Goal: Task Accomplishment & Management: Complete application form

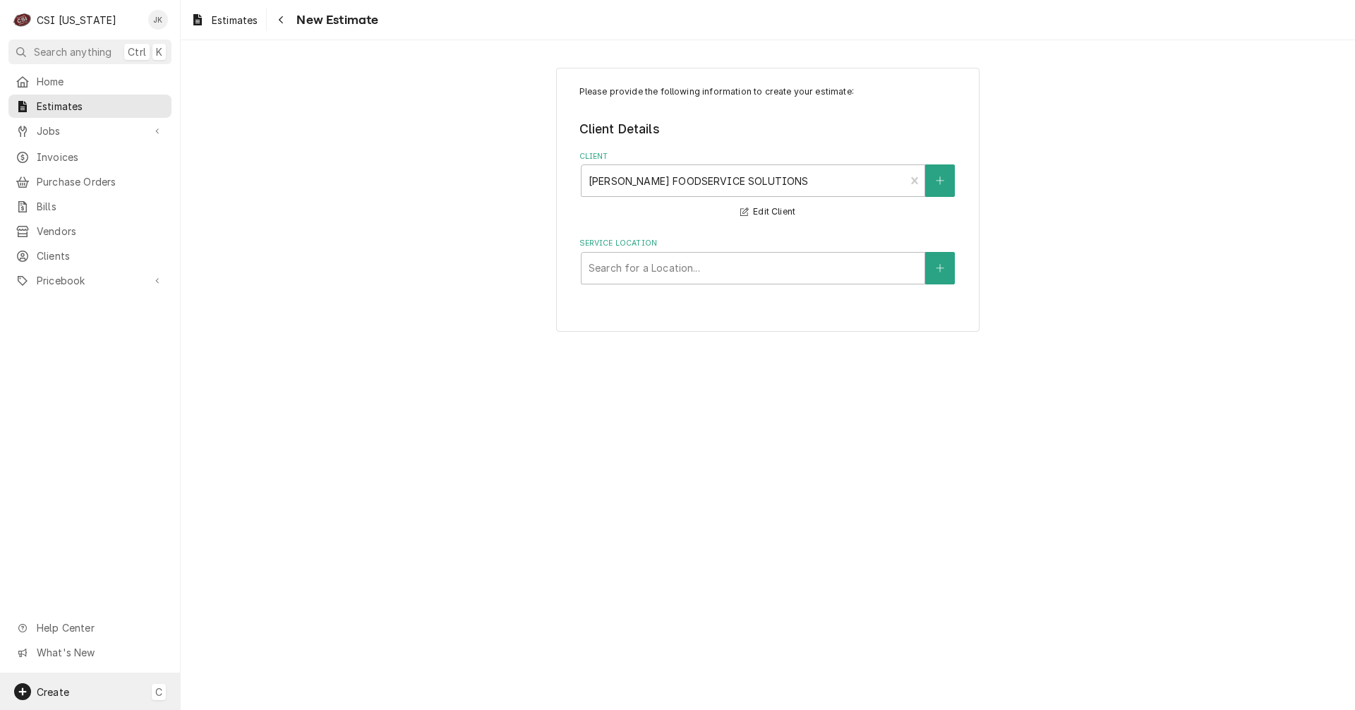
click at [76, 703] on div "Create C" at bounding box center [90, 691] width 180 height 37
click at [243, 662] on div "Client" at bounding box center [264, 668] width 95 height 15
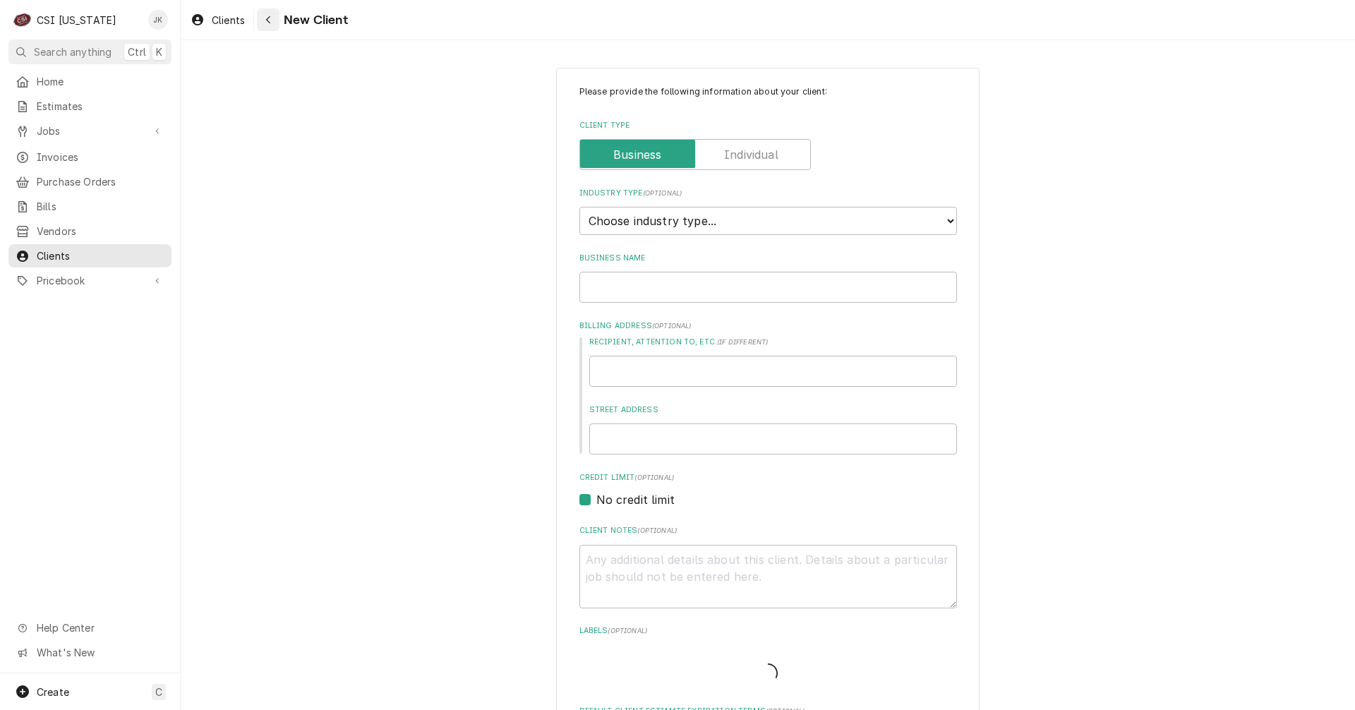
type textarea "x"
click at [60, 248] on span "Clients" at bounding box center [101, 255] width 128 height 15
click at [736, 223] on select "Choose industry type... Residential Commercial Industrial Government" at bounding box center [767, 221] width 377 height 28
select select "2"
click at [579, 207] on select "Choose industry type... Residential Commercial Industrial Government" at bounding box center [767, 221] width 377 height 28
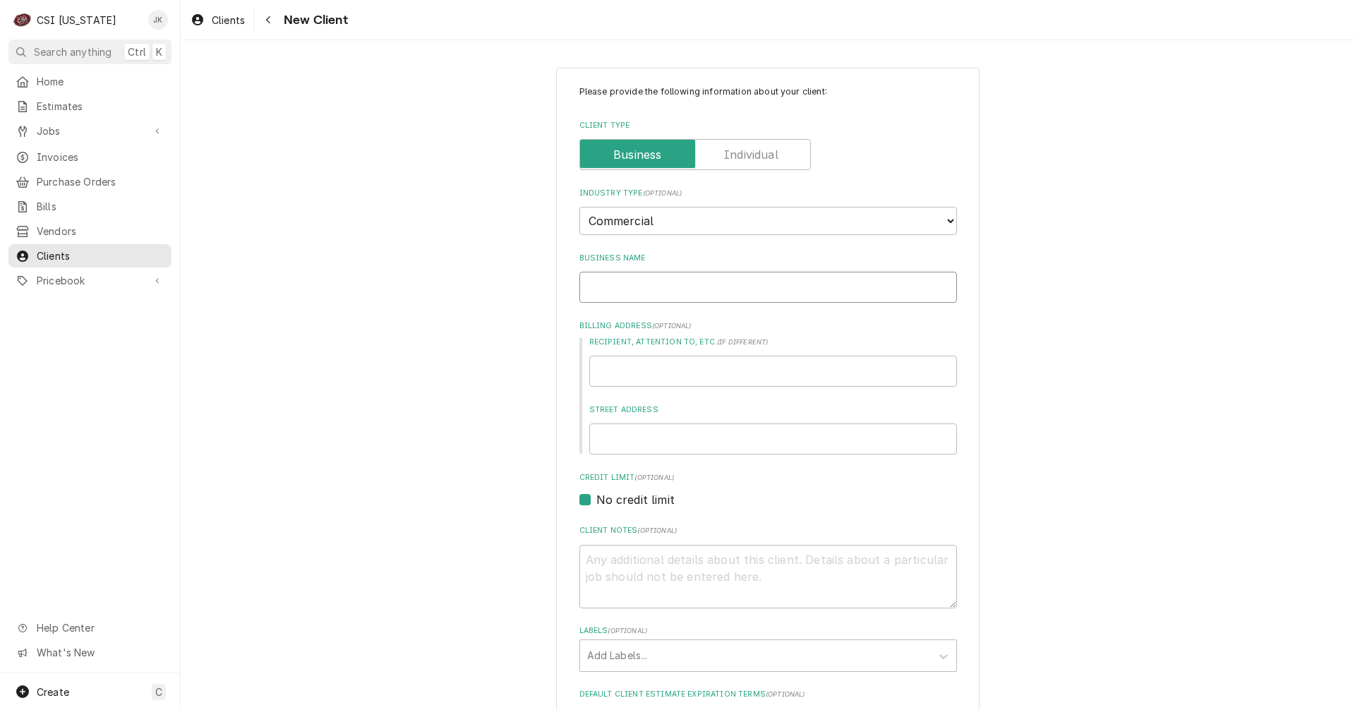
click at [636, 291] on input "Business Name" at bounding box center [767, 287] width 377 height 31
paste input "[PERSON_NAME] FOODSERVICE SOLUTIONS"
type textarea "x"
type input "[PERSON_NAME] FOODSERVICE SOLUTIONS"
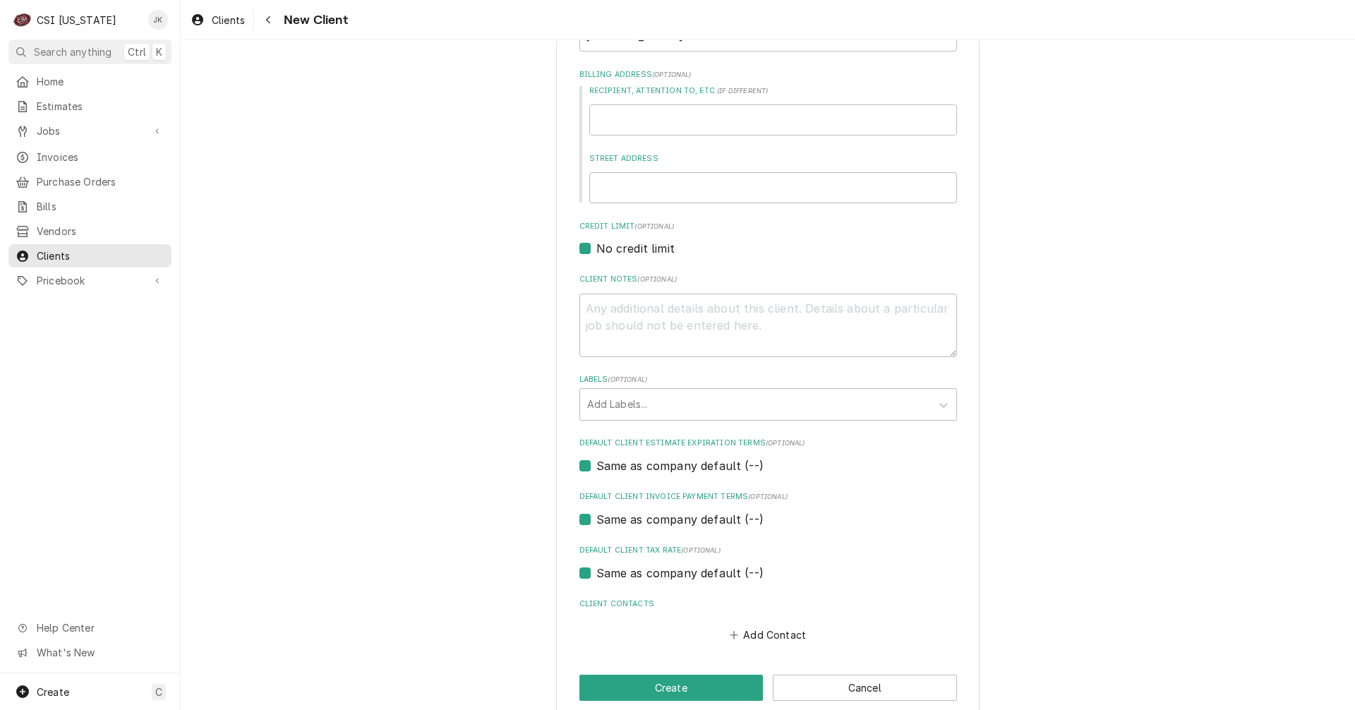
scroll to position [272, 0]
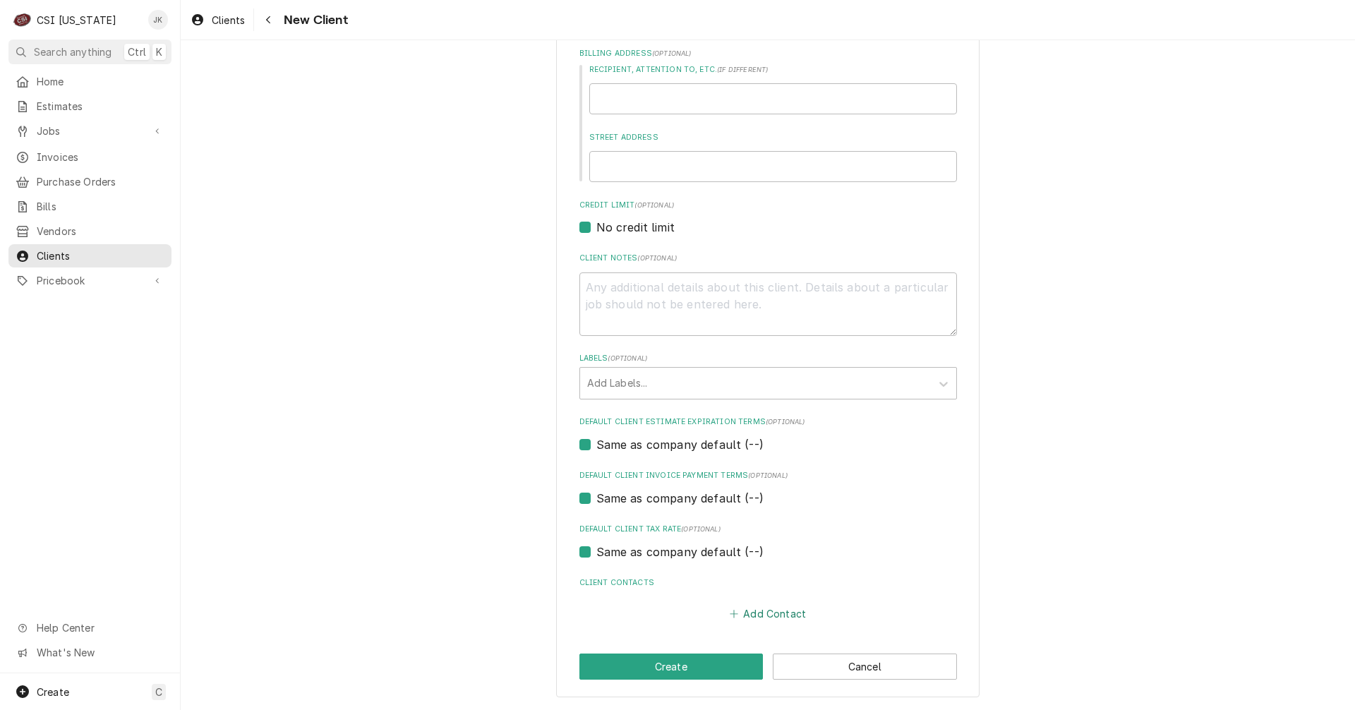
click at [739, 614] on button "Add Contact" at bounding box center [767, 614] width 81 height 20
type textarea "x"
click at [629, 630] on input "Business Name" at bounding box center [768, 641] width 348 height 31
paste input "AP/Billing"
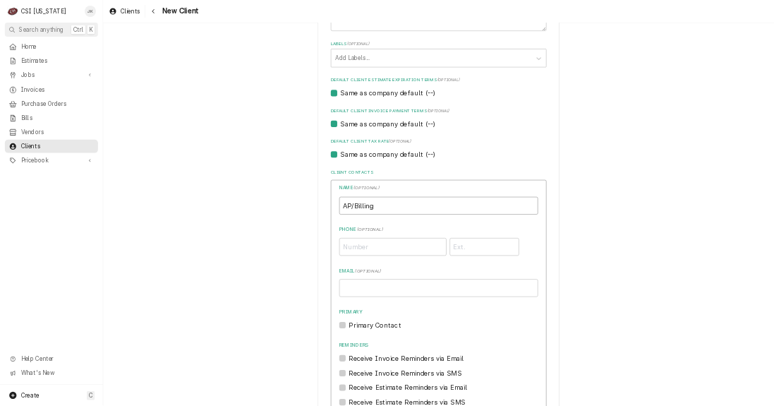
scroll to position [555, 0]
type input "AP/Billing"
paste input "[EMAIL_ADDRESS][DOMAIN_NAME]"
type input "[EMAIL_ADDRESS][DOMAIN_NAME]"
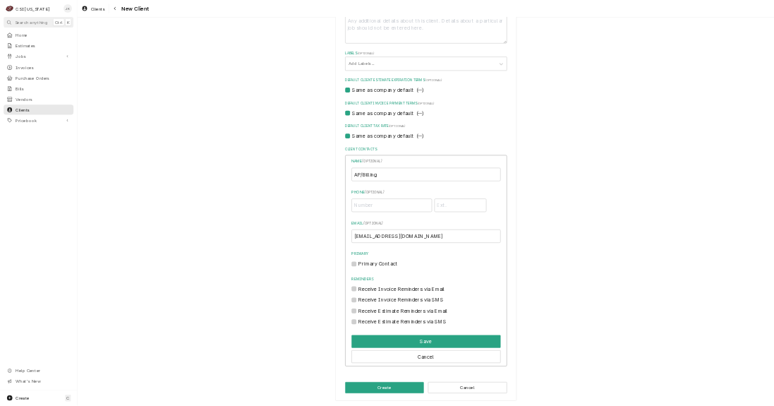
scroll to position [0, 0]
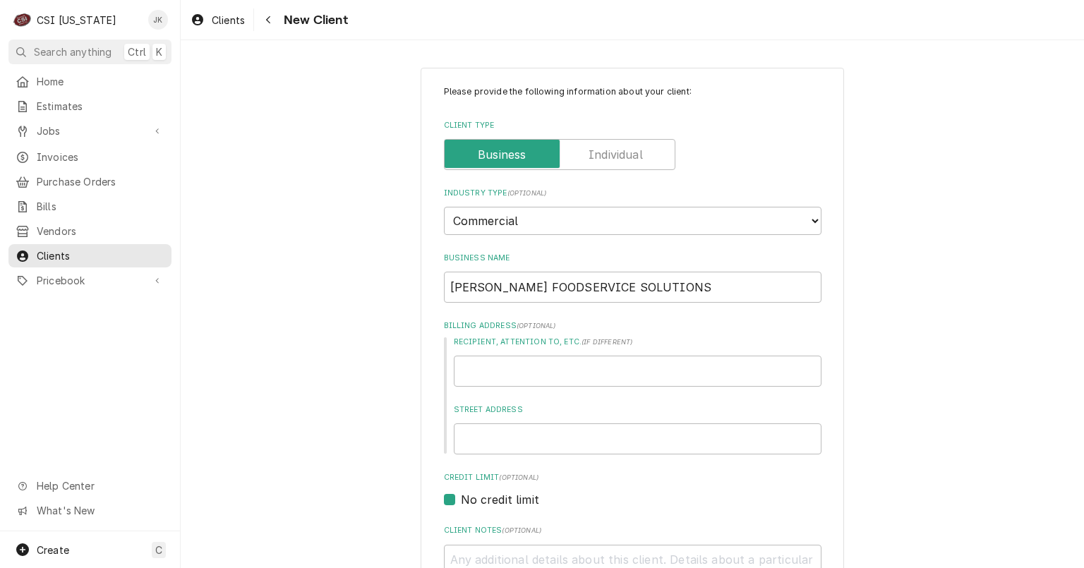
click at [1005, 14] on div "Clients New Client" at bounding box center [632, 20] width 903 height 40
click at [672, 263] on div "Business Name DYKES FOODSERVICE SOLUTIONS" at bounding box center [632, 278] width 377 height 50
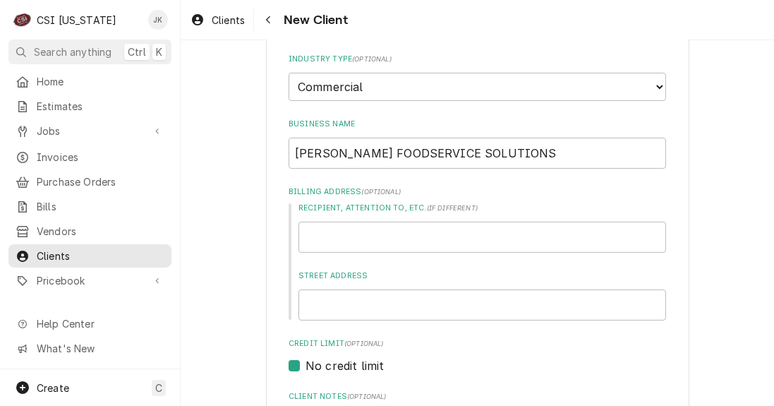
scroll to position [149, 0]
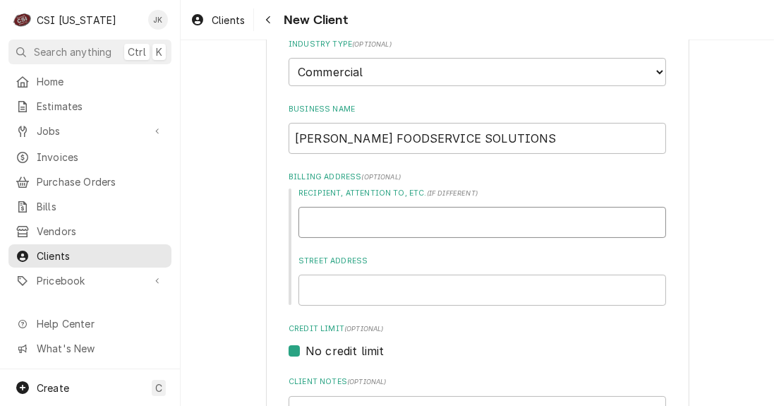
click at [480, 219] on input "Recipient, Attention To, etc. ( if different )" at bounding box center [482, 222] width 368 height 31
paste input "1217 Jordan Ln NW"
type textarea "x"
type input "1217 Jordan Ln NW"
drag, startPoint x: 441, startPoint y: 218, endPoint x: 294, endPoint y: 216, distance: 146.8
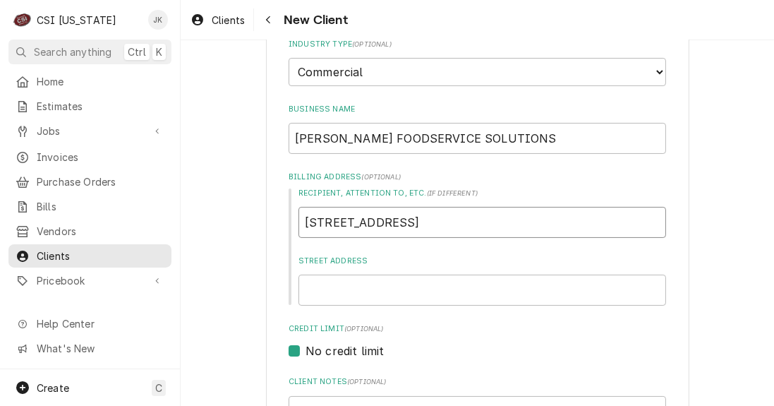
click at [294, 216] on div "Recipient, Attention To, etc. ( if different ) 1217 Jordan Ln NW Street Address" at bounding box center [477, 247] width 377 height 118
type textarea "x"
type input "1217 Jordan Ln NW"
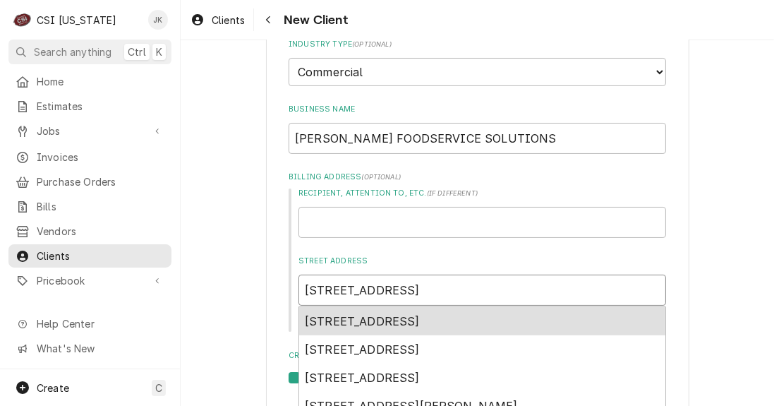
click at [420, 325] on span "1217 Jordan Ln NW, Huntsville, AL, USA" at bounding box center [362, 321] width 115 height 14
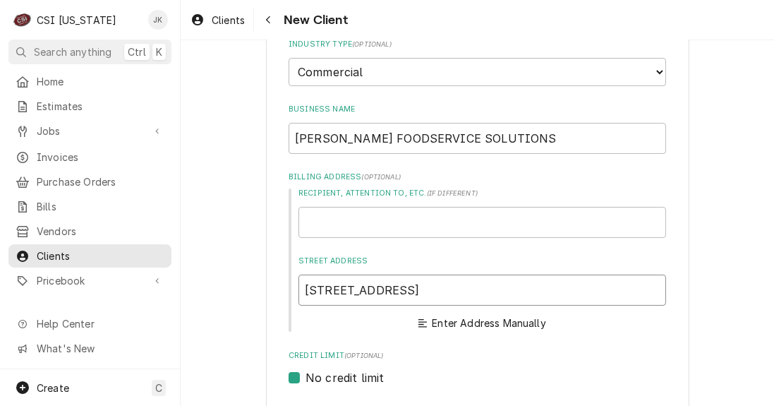
type textarea "x"
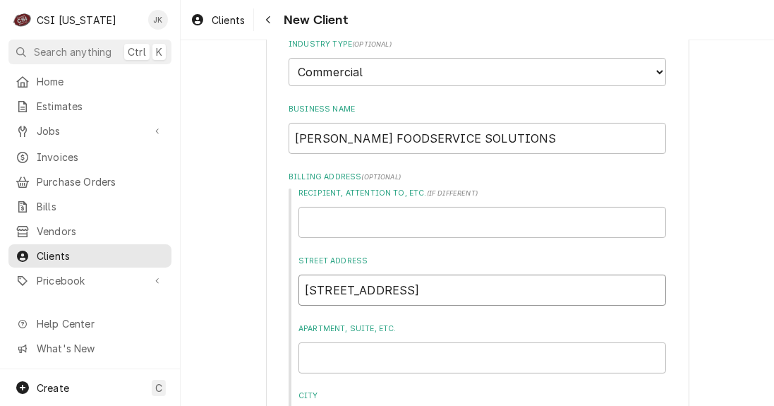
type input "1217 Jordan Ln NW"
click at [488, 137] on input "[PERSON_NAME] FOODSERVICE SOLUTIONS" at bounding box center [477, 138] width 377 height 31
type textarea "x"
type input "[PERSON_NAME] FOODSERVICE SOLUTIONS"
type textarea "x"
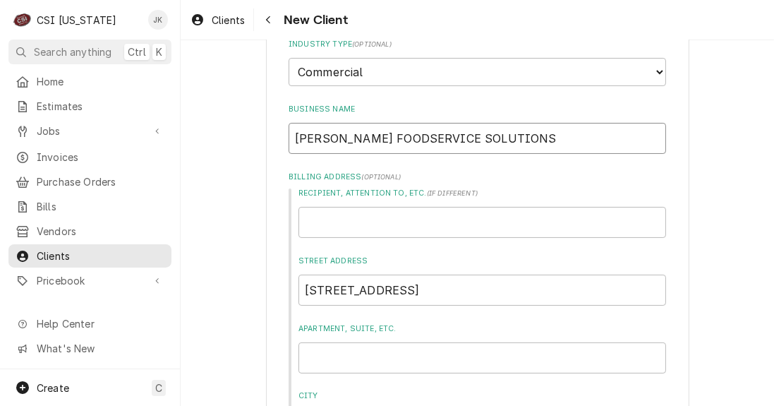
type input "DYKES FOODSERVICE SOLUTIONS -"
type textarea "x"
type input "DYKES FOODSERVICE SOLUTIONS -"
type textarea "x"
type input "DYKES FOODSERVICE SOLUTIONS - H"
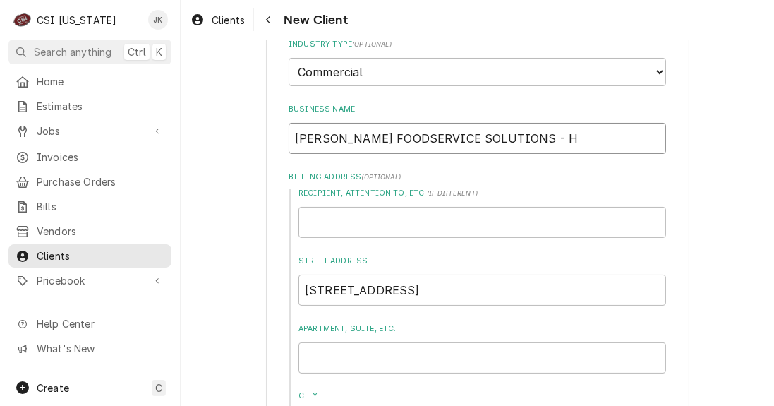
type textarea "x"
type input "DYKES FOODSERVICE SOLUTIONS - Hu"
type textarea "x"
type input "DYKES FOODSERVICE SOLUTIONS - Hun"
type textarea "x"
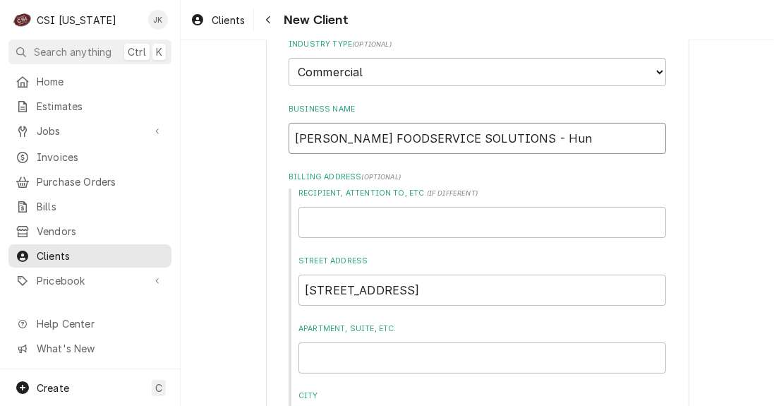
type input "DYKES FOODSERVICE SOLUTIONS - Hunt"
type textarea "x"
type input "DYKES FOODSERVICE SOLUTIONS - Hunts"
type textarea "x"
type input "DYKES FOODSERVICE SOLUTIONS - Huntsv"
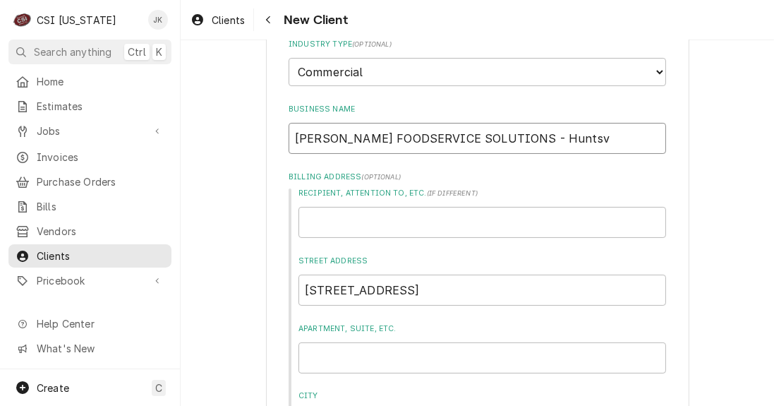
type textarea "x"
type input "DYKES FOODSERVICE SOLUTIONS - Huntsvi"
type textarea "x"
type input "DYKES FOODSERVICE SOLUTIONS - Huntsvil"
type textarea "x"
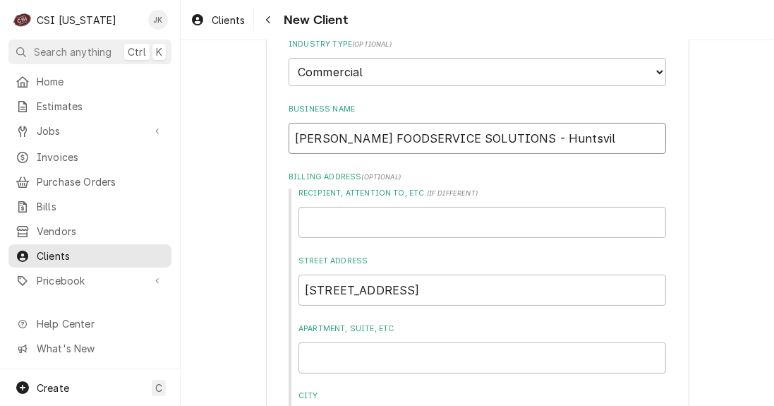
type input "DYKES FOODSERVICE SOLUTIONS - Huntsvill"
type textarea "x"
type input "DYKES FOODSERVICE SOLUTIONS - Huntsville"
drag, startPoint x: 486, startPoint y: 135, endPoint x: 302, endPoint y: 133, distance: 184.1
click at [302, 133] on input "DYKES FOODSERVICE SOLUTIONS - Huntsville" at bounding box center [477, 138] width 377 height 31
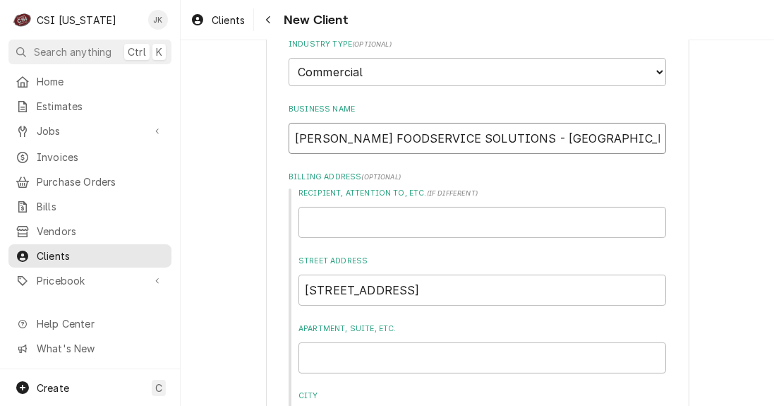
type textarea "x"
type input "Dy - Huntsville"
type textarea "x"
type input "Dyk - Huntsville"
type textarea "x"
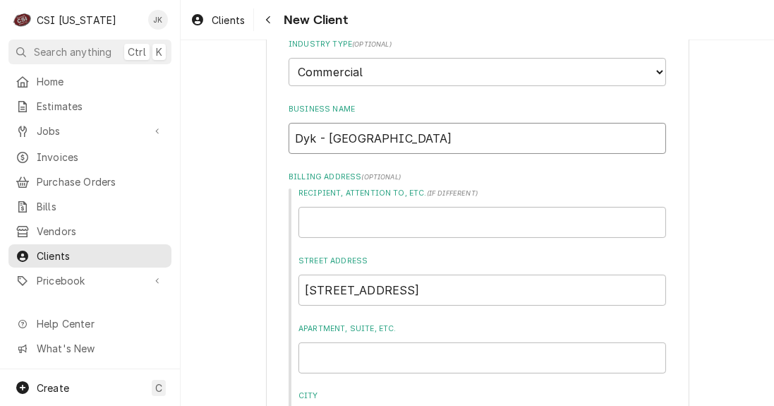
type input "Dyke - Huntsville"
type textarea "x"
type input "Dykes - Huntsville"
type textarea "x"
type input "Dykes - Huntsville"
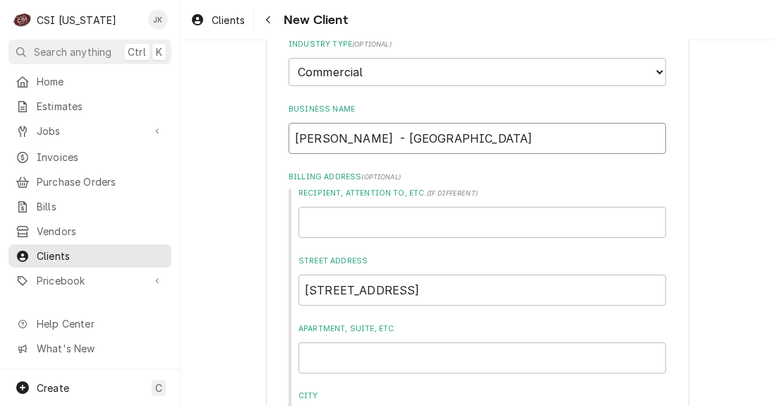
type textarea "x"
type input "Dykes F - Huntsville"
type textarea "x"
type input "Dykes Fo - Huntsville"
type textarea "x"
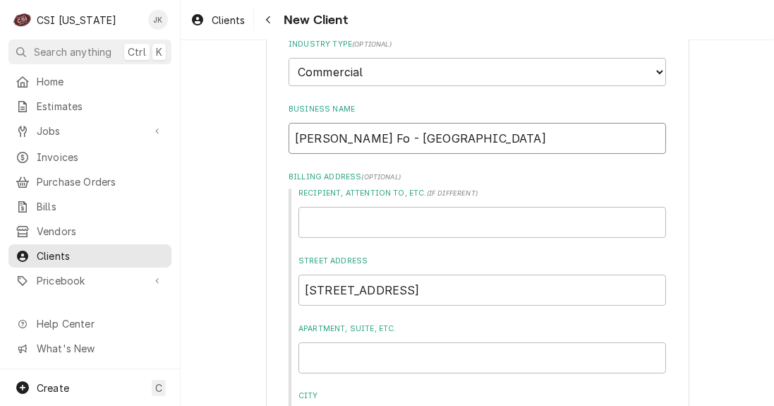
type input "Dykes Foo - Huntsville"
type textarea "x"
type input "Dykes Food - Huntsville"
type textarea "x"
type input "Dykes Foods - Huntsville"
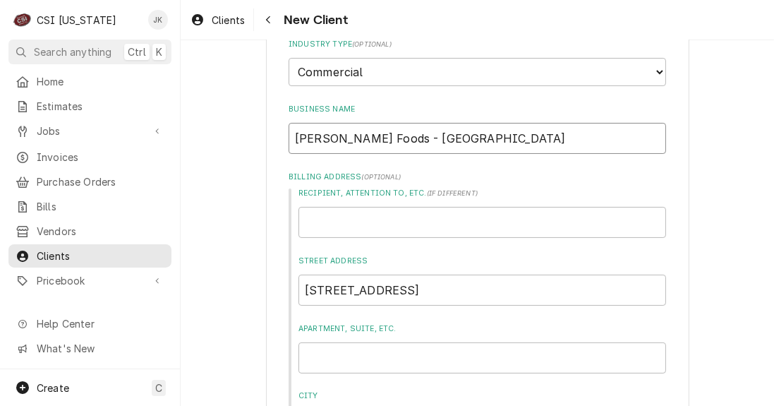
type textarea "x"
type input "Dykes Foodse - Huntsville"
type textarea "x"
type input "Dykes Foodser - Huntsville"
type textarea "x"
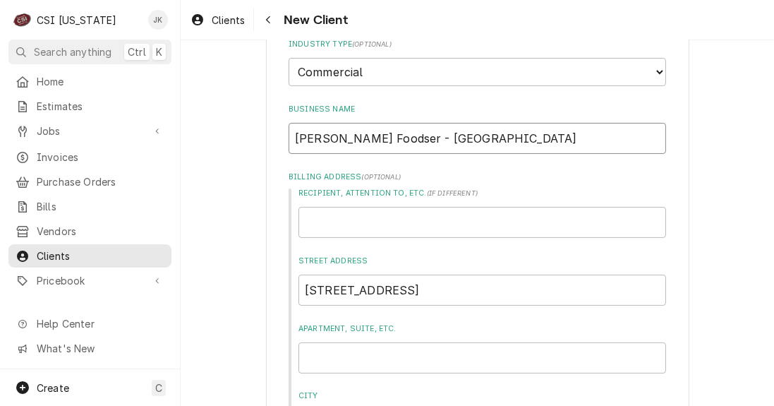
type input "Dykes Foodserv - Huntsville"
type textarea "x"
type input "Dykes Foodservi - Huntsville"
type textarea "x"
type input "Dykes Foodservic - Huntsville"
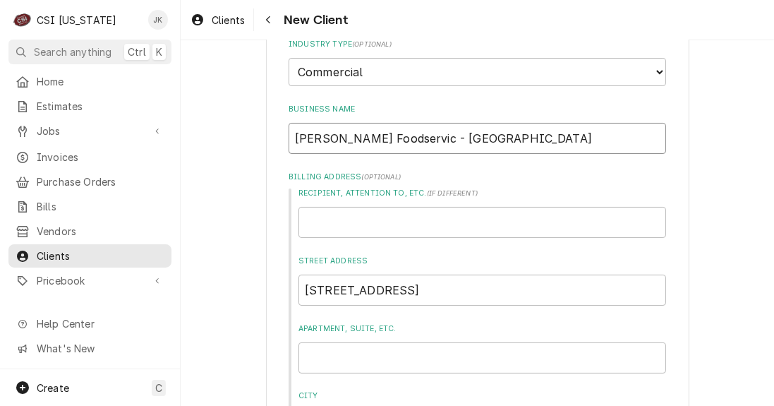
type textarea "x"
type input "Dykes Foodservice - Huntsville"
type textarea "x"
type input "Dykes Foodservice - Huntsville"
type textarea "x"
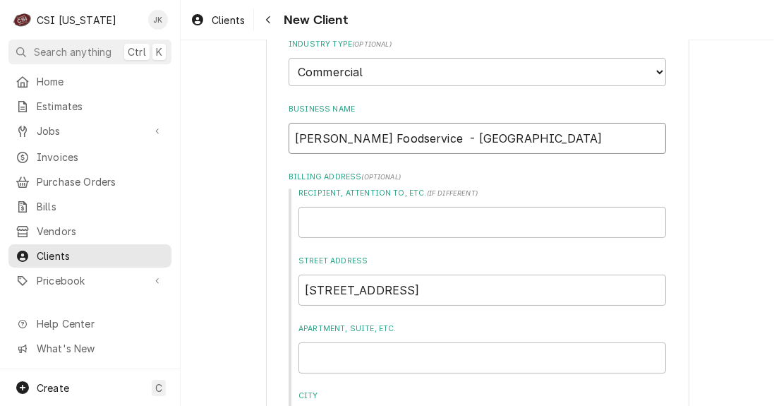
type input "Dykes Foodservice S - Huntsville"
type textarea "x"
type input "Dykes Foodservice So - Huntsville"
type textarea "x"
type input "Dykes Foodservice Sol - Huntsville"
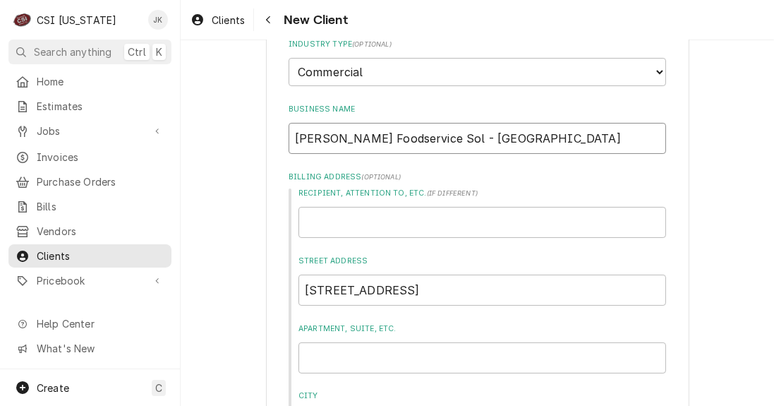
type textarea "x"
type input "Dykes Foodservice Solu - Huntsville"
type textarea "x"
type input "Dykes Foodservice Solut - Huntsville"
type textarea "x"
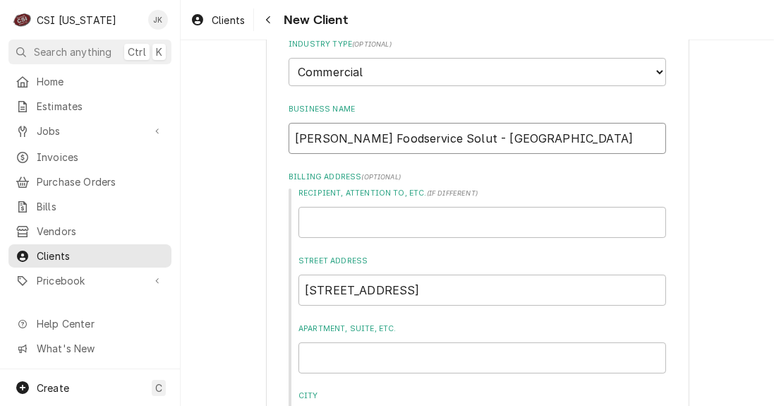
type input "Dykes Foodservice Soluti - Huntsville"
type textarea "x"
type input "Dykes Foodservice Solutio - Huntsville"
type textarea "x"
type input "Dykes Foodservice Solution - Huntsville"
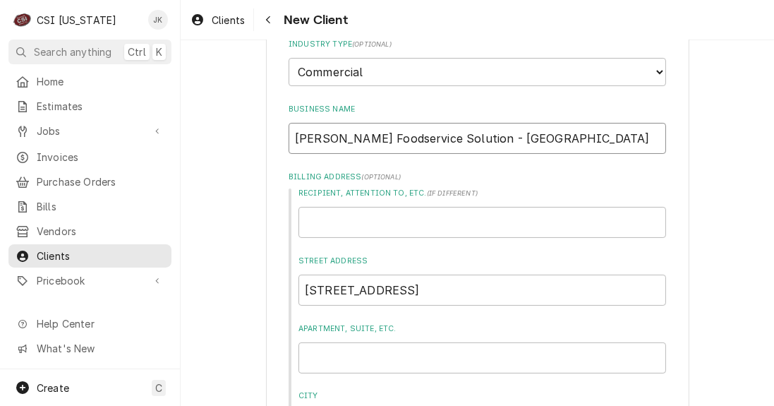
type textarea "x"
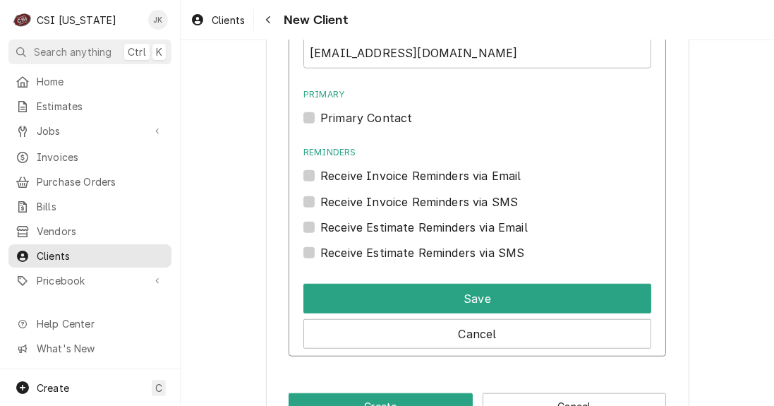
scroll to position [1237, 0]
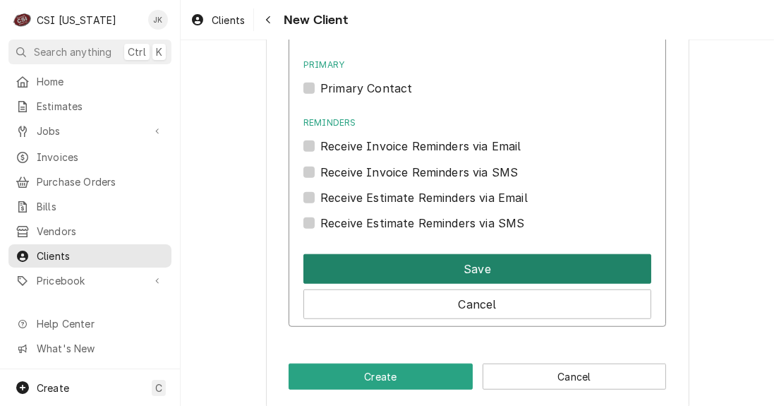
type input "[PERSON_NAME] Foodservice Solutions - [GEOGRAPHIC_DATA]"
click at [478, 271] on button "Save" at bounding box center [477, 269] width 348 height 30
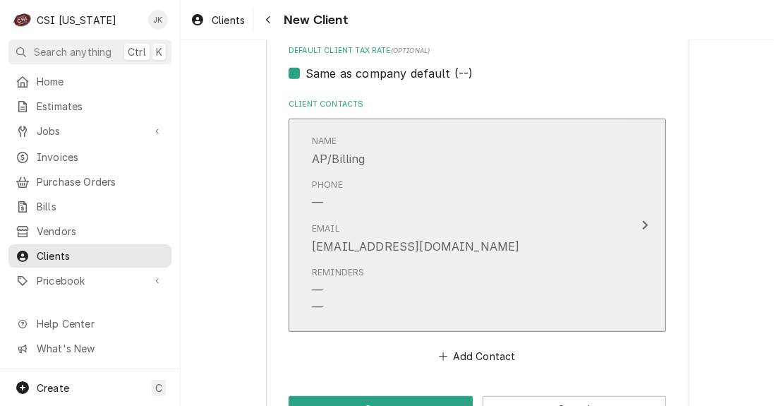
scroll to position [959, 0]
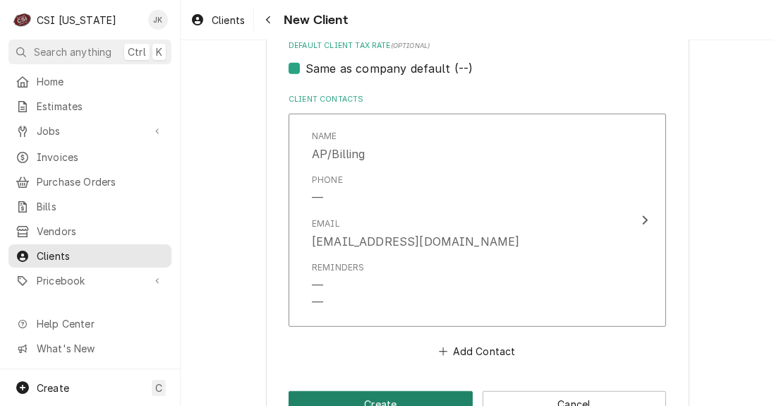
click at [365, 401] on button "Create" at bounding box center [381, 404] width 184 height 26
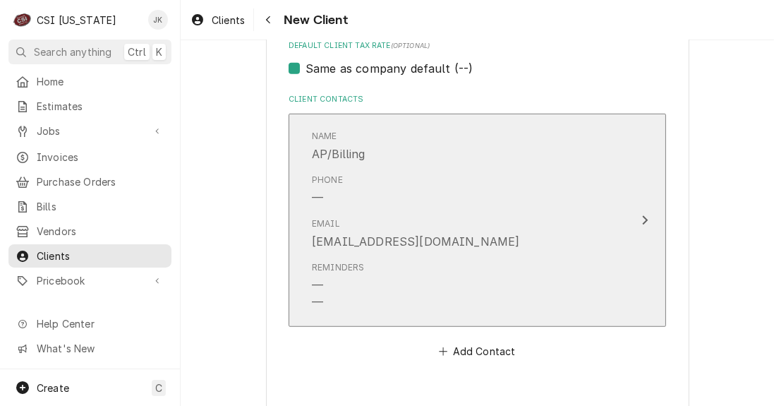
type textarea "x"
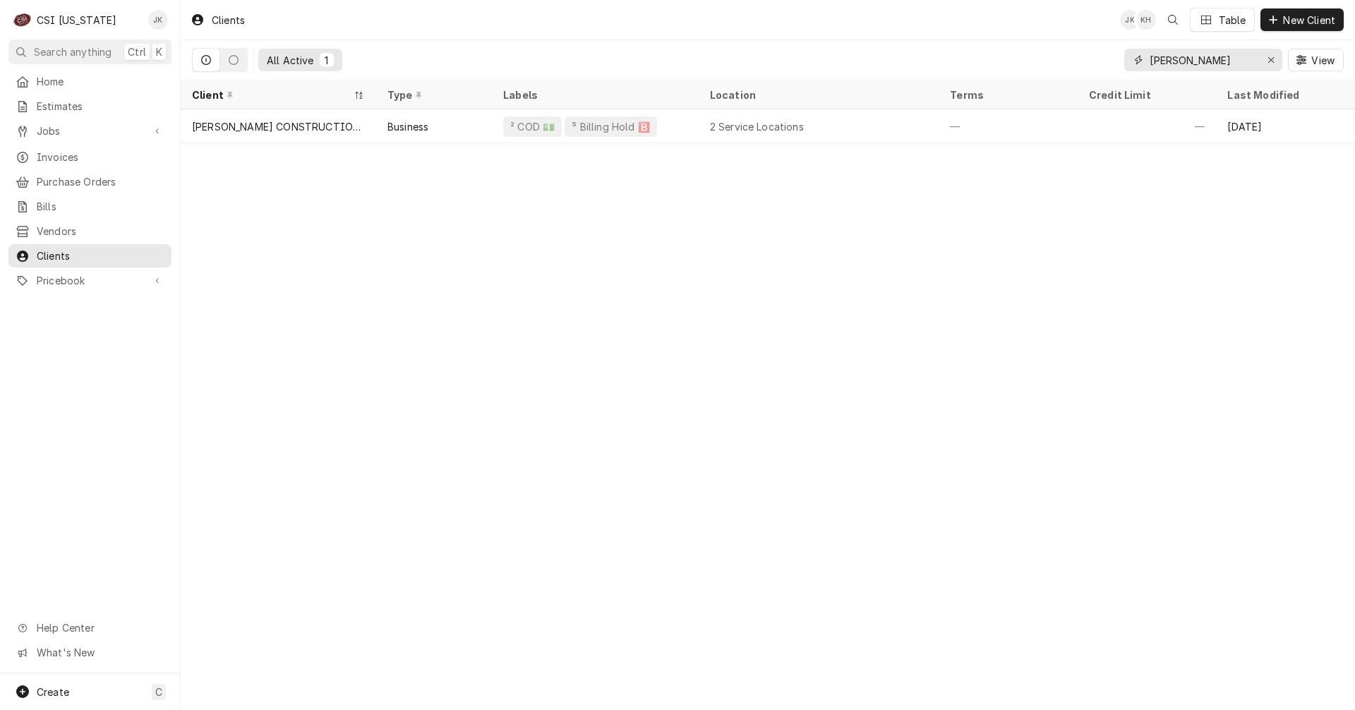
drag, startPoint x: 1179, startPoint y: 60, endPoint x: 1130, endPoint y: 59, distance: 48.7
click at [1130, 59] on div "[PERSON_NAME]" at bounding box center [1203, 60] width 158 height 23
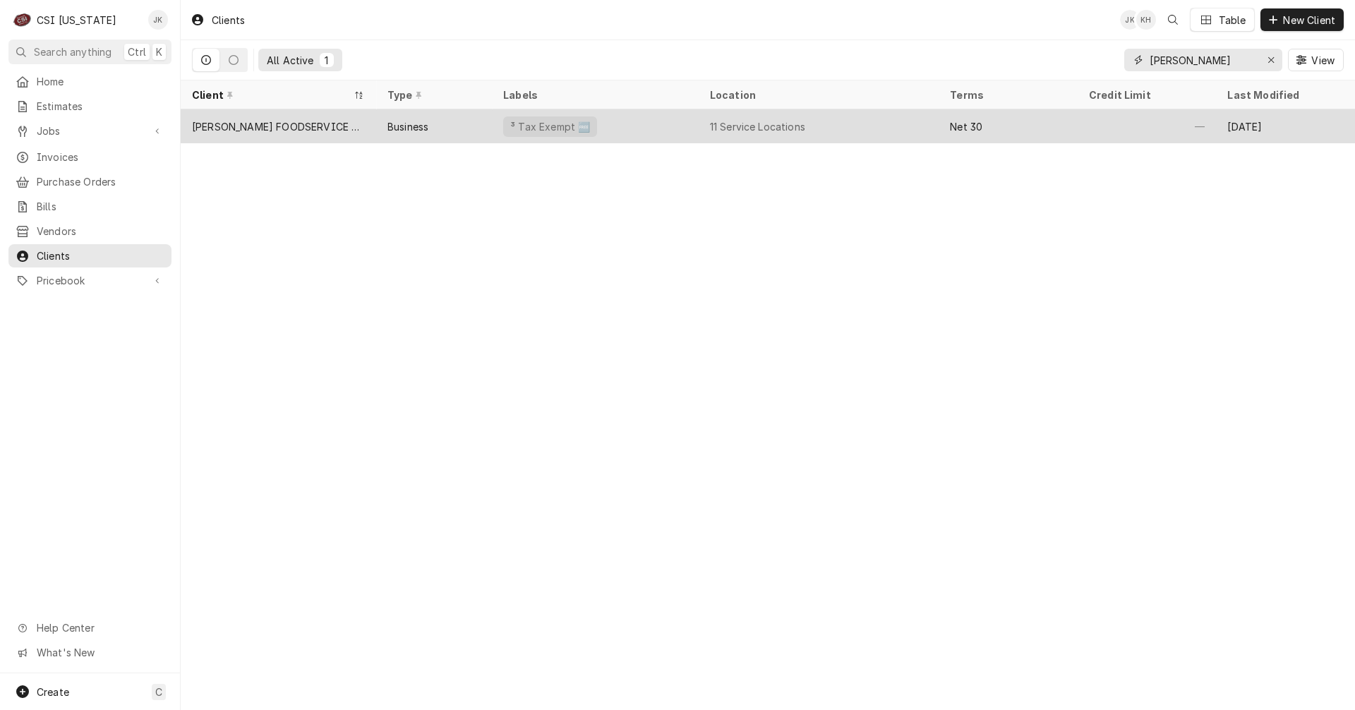
type input "[PERSON_NAME]"
click at [291, 128] on div "[PERSON_NAME] FOODSERVICE SOLUTIONS" at bounding box center [278, 126] width 173 height 15
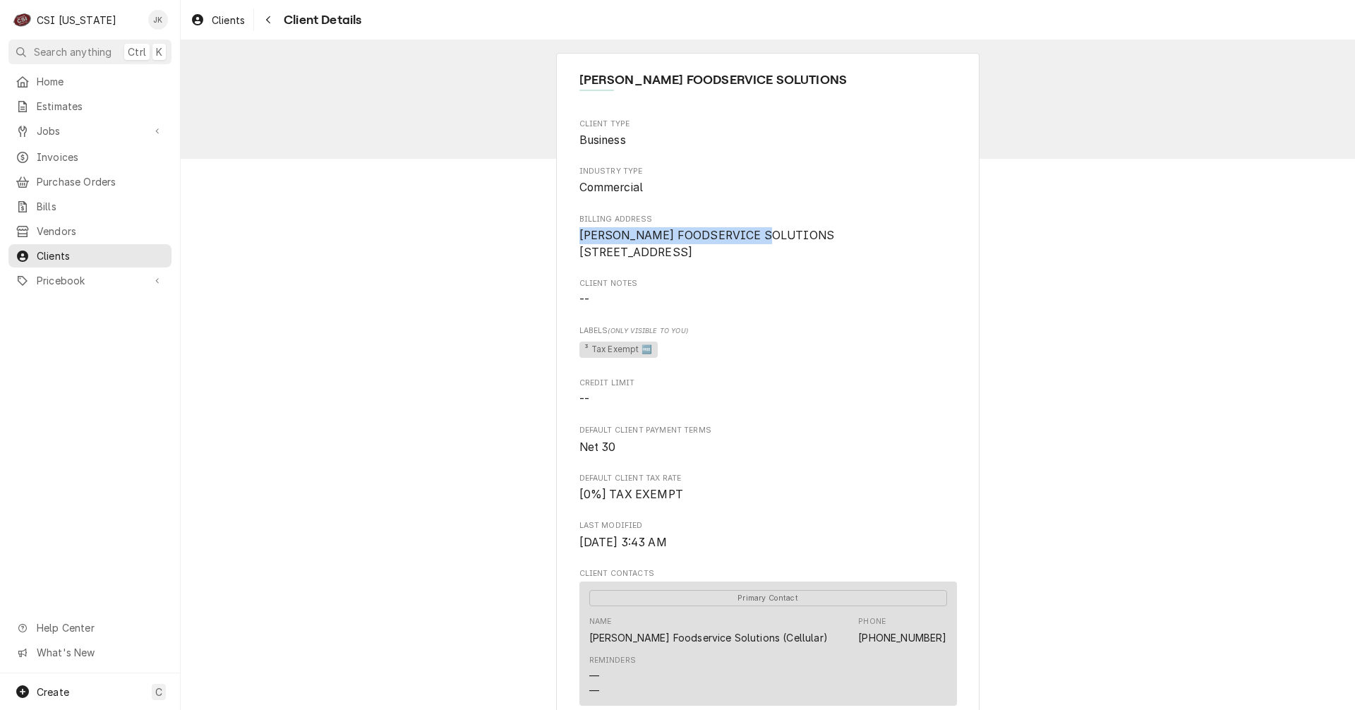
drag, startPoint x: 769, startPoint y: 233, endPoint x: 566, endPoint y: 243, distance: 203.4
copy span "DYKES FOODSERVICE SOLUTIONS"
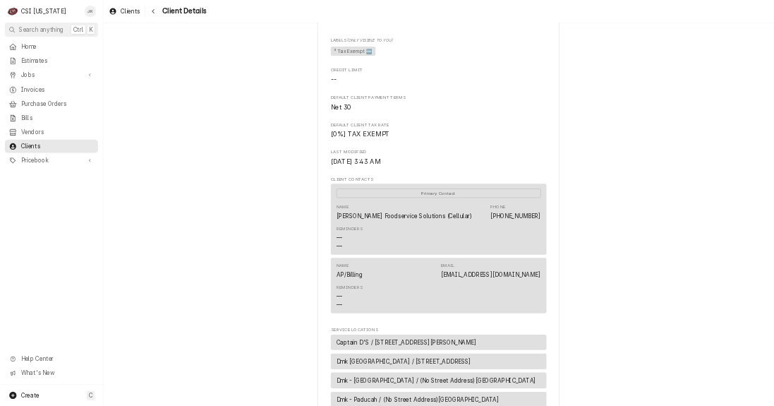
scroll to position [282, 0]
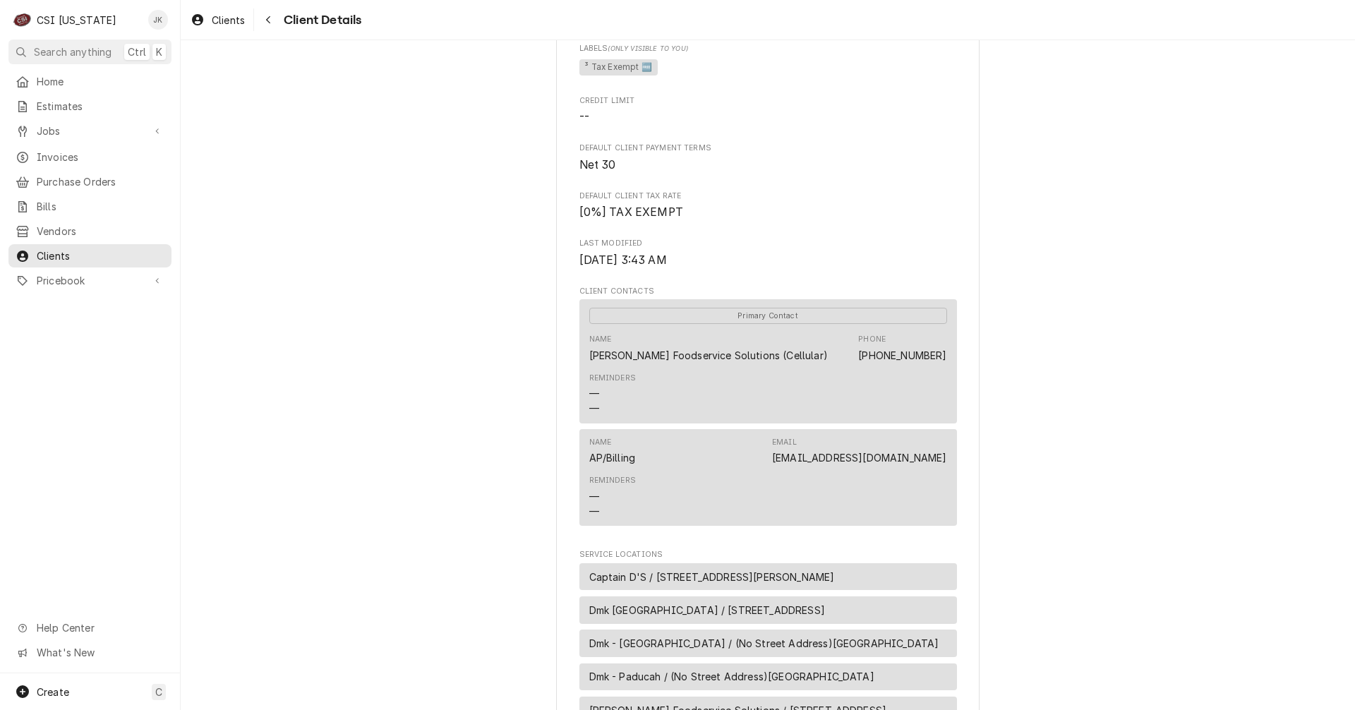
click at [815, 470] on div "Name AP/Billing Email ap@dykesfoodservice.com" at bounding box center [768, 451] width 358 height 38
drag, startPoint x: 808, startPoint y: 478, endPoint x: 939, endPoint y: 477, distance: 130.5
click at [939, 470] on div "Name AP/Billing Email ap@dykesfoodservice.com" at bounding box center [768, 451] width 358 height 38
drag, startPoint x: 584, startPoint y: 477, endPoint x: 630, endPoint y: 477, distance: 45.9
click at [630, 470] on div "Name AP/Billing Email ap@dykesfoodservice.com" at bounding box center [768, 451] width 358 height 38
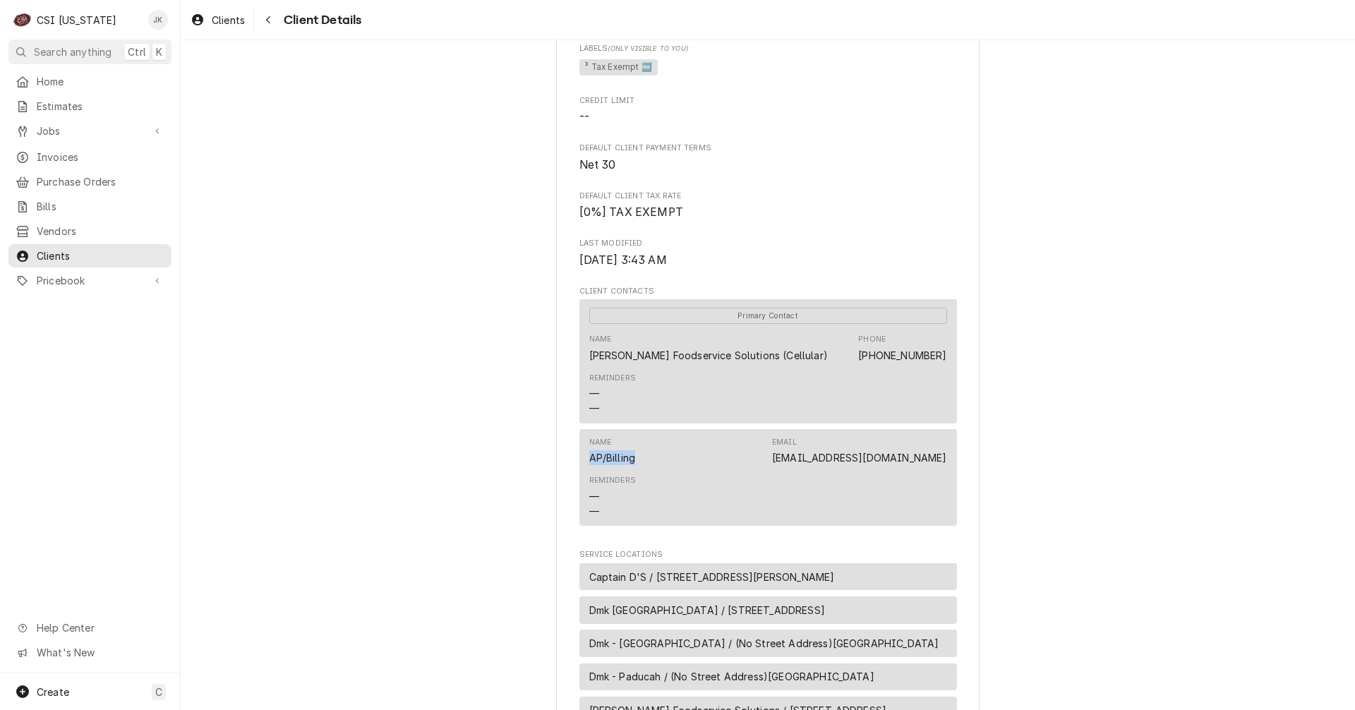
copy div "AP/Billing"
drag, startPoint x: 808, startPoint y: 477, endPoint x: 937, endPoint y: 481, distance: 128.5
click at [937, 470] on div "Name AP/Billing Email ap@dykesfoodservice.com" at bounding box center [768, 451] width 358 height 38
copy link "ap@dykesfoodservice.com"
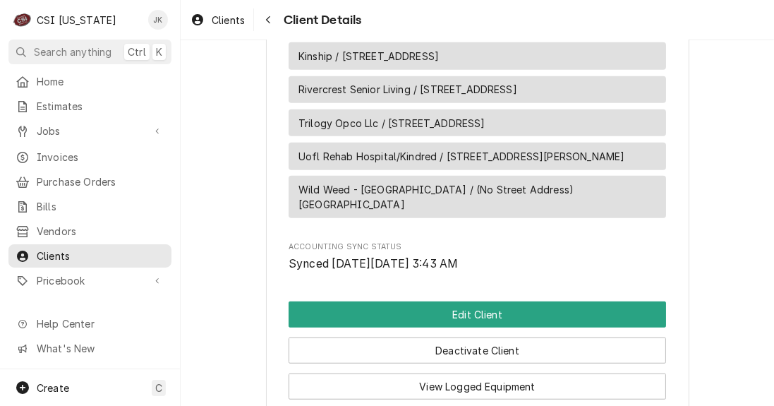
scroll to position [1195, 0]
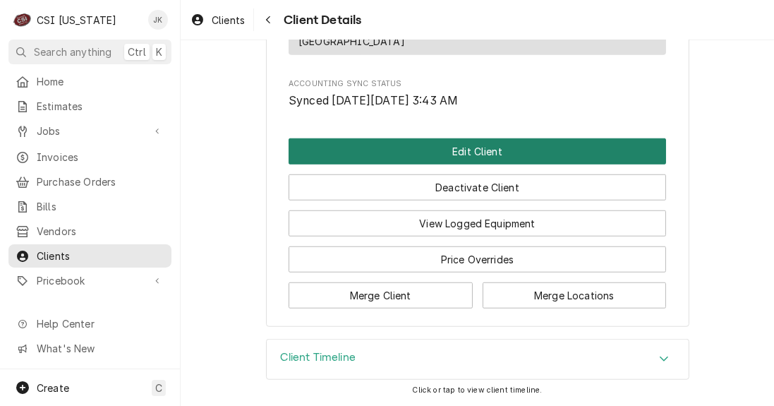
click at [438, 155] on button "Edit Client" at bounding box center [477, 151] width 377 height 26
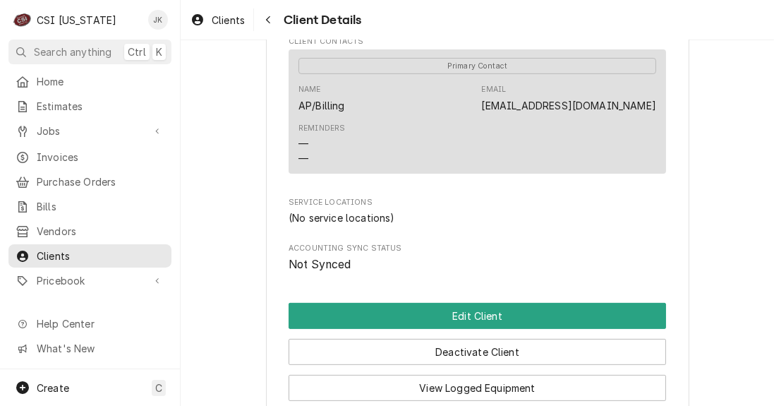
scroll to position [483, 0]
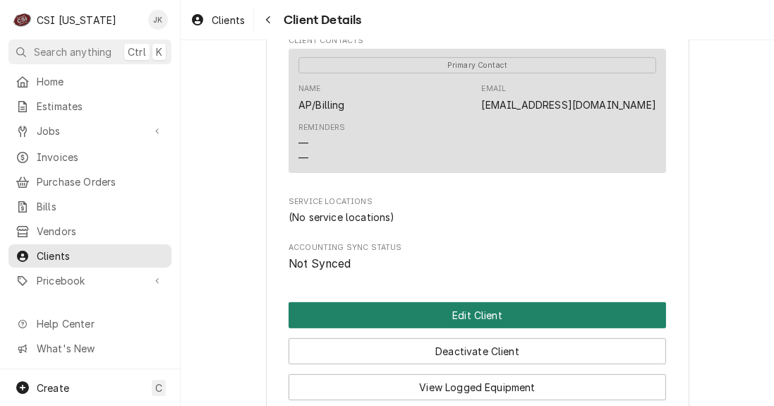
click at [482, 310] on button "Edit Client" at bounding box center [477, 315] width 377 height 26
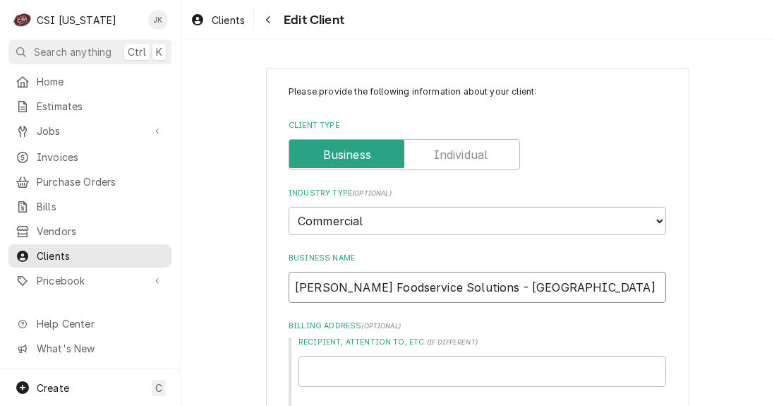
drag, startPoint x: 525, startPoint y: 286, endPoint x: 288, endPoint y: 288, distance: 237.1
click at [289, 288] on input "[PERSON_NAME] Foodservice Solutions - [GEOGRAPHIC_DATA]" at bounding box center [477, 287] width 377 height 31
click at [323, 375] on input "Recipient, Attention To, etc. ( if different )" at bounding box center [482, 371] width 368 height 31
paste input "[PERSON_NAME] Foodservice Solutions - [GEOGRAPHIC_DATA]"
type textarea "x"
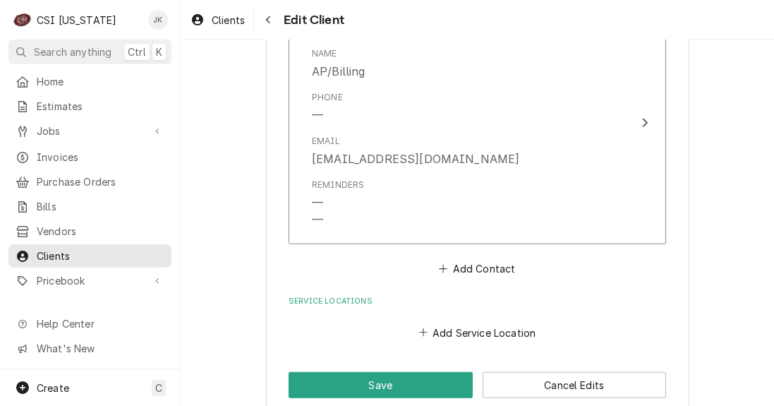
scroll to position [1092, 0]
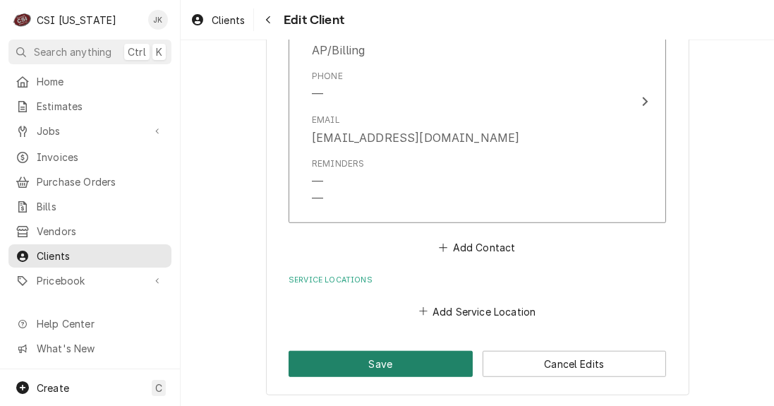
type input "[PERSON_NAME] Foodservice Solutions - [GEOGRAPHIC_DATA]"
click at [363, 358] on button "Save" at bounding box center [381, 364] width 184 height 26
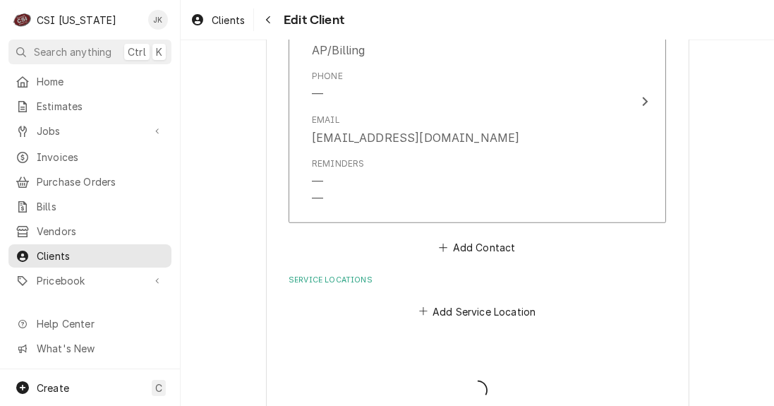
type textarea "x"
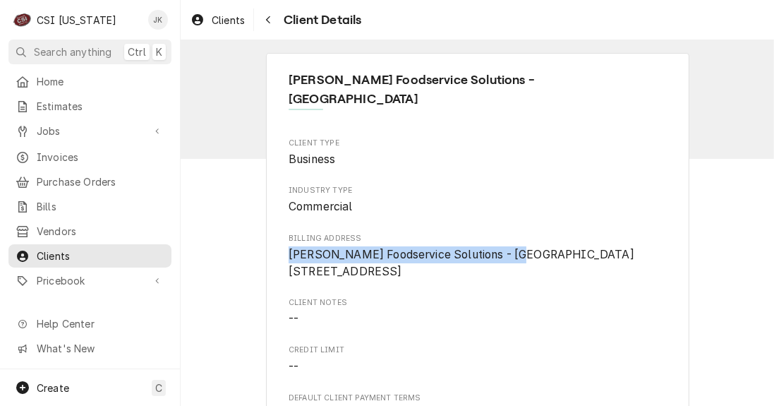
drag, startPoint x: 286, startPoint y: 235, endPoint x: 505, endPoint y: 226, distance: 219.6
click at [505, 246] on span "[PERSON_NAME] Foodservice Solutions - [GEOGRAPHIC_DATA] [STREET_ADDRESS]" at bounding box center [477, 262] width 377 height 33
copy span "[PERSON_NAME] Foodservice Solutions - [GEOGRAPHIC_DATA]"
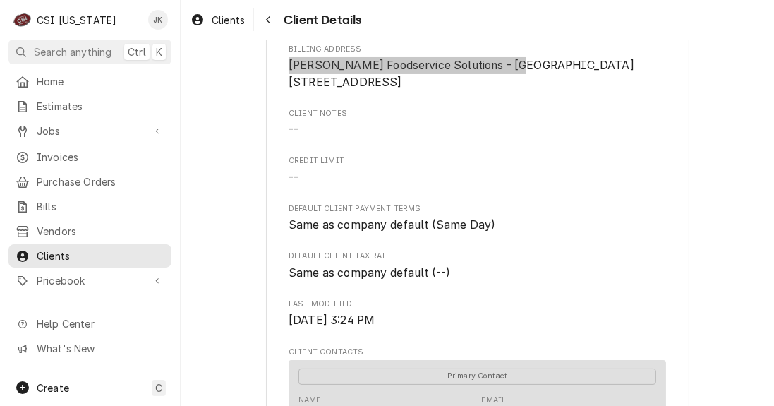
scroll to position [135, 0]
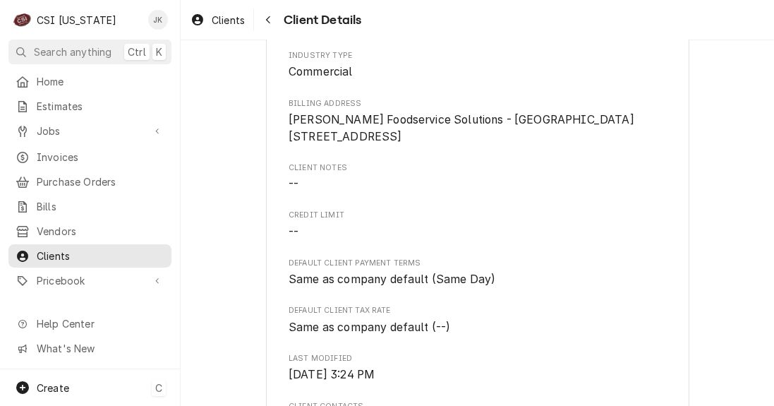
click at [79, 390] on div "Create C" at bounding box center [90, 387] width 180 height 37
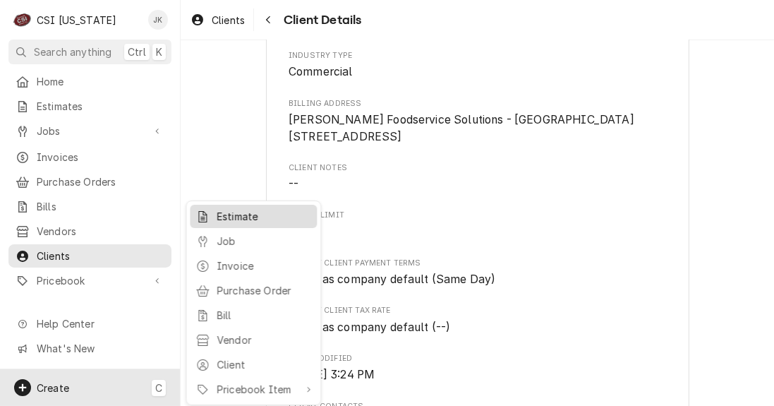
click at [241, 217] on div "Estimate" at bounding box center [264, 216] width 95 height 15
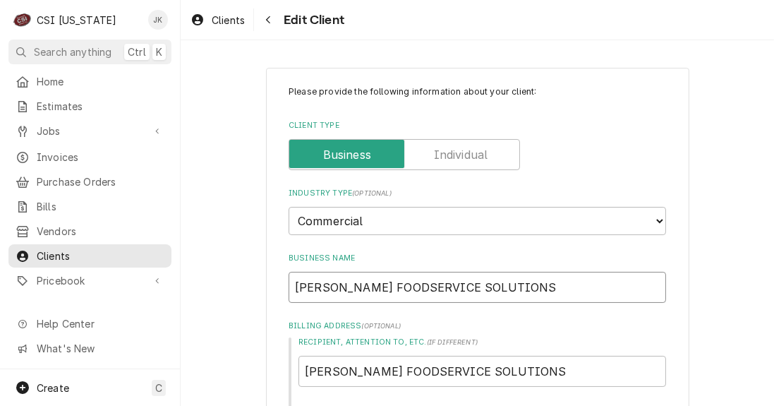
drag, startPoint x: 538, startPoint y: 290, endPoint x: 250, endPoint y: 282, distance: 287.2
paste input "ykes Foodservice Solutions - [GEOGRAPHIC_DATA]"
type textarea "x"
type input "[PERSON_NAME] Foodservice Solutions - [GEOGRAPHIC_DATA]"
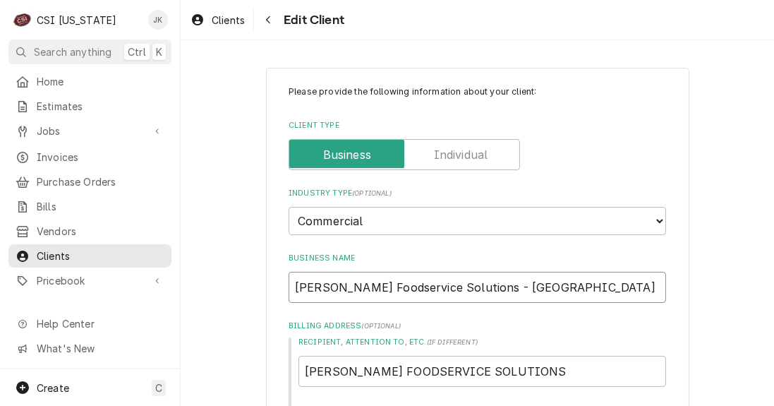
drag, startPoint x: 463, startPoint y: 283, endPoint x: 540, endPoint y: 279, distance: 77.7
click at [540, 279] on input "[PERSON_NAME] Foodservice Solutions - [GEOGRAPHIC_DATA]" at bounding box center [477, 287] width 377 height 31
type textarea "x"
type input "[PERSON_NAME] Foodservice Solutions - L"
type textarea "x"
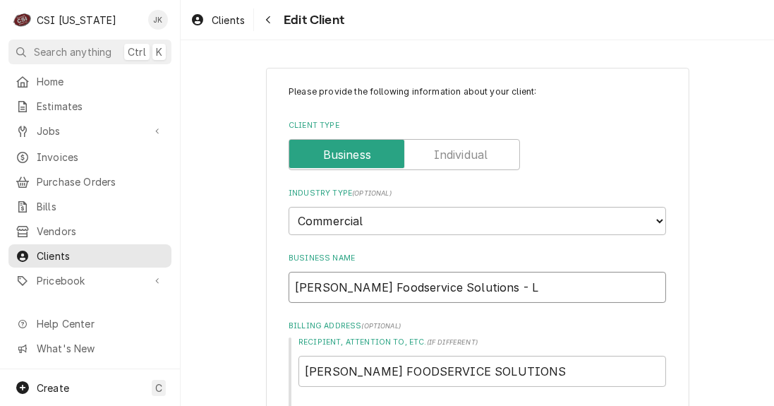
type input "[PERSON_NAME] Foodservice Solutions - Lo"
type textarea "x"
type input "[PERSON_NAME] Foodservice Solutions - [PERSON_NAME]"
type textarea "x"
type input "[PERSON_NAME] Foodservice Solutions - Loui"
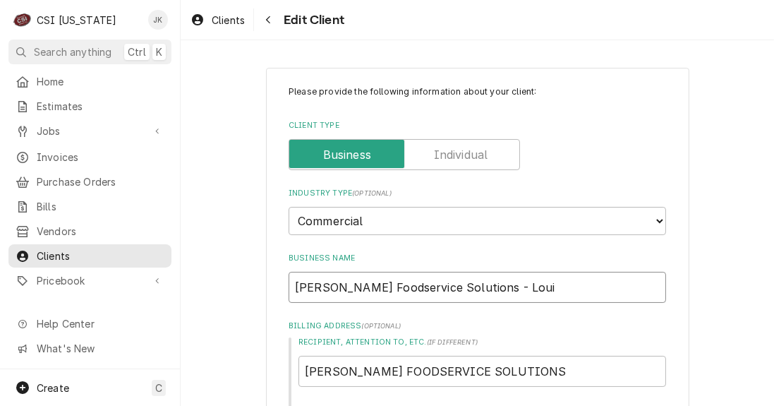
type textarea "x"
type input "[PERSON_NAME] Foodservice Solutions - Louis"
type textarea "x"
type input "Dykes Foodservice Solutions - Louisv"
type textarea "x"
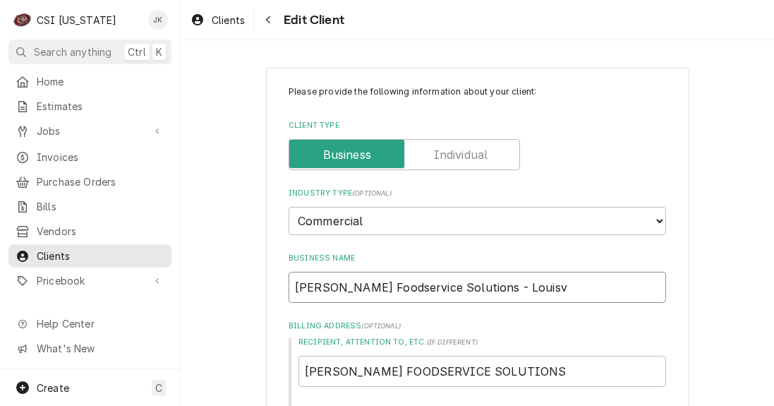
type input "Dykes Foodservice Solutions - Louisvi"
type textarea "x"
type input "Dykes Foodservice Solutions - Louisvil"
type textarea "x"
type input "Dykes Foodservice Solutions - Louisvill"
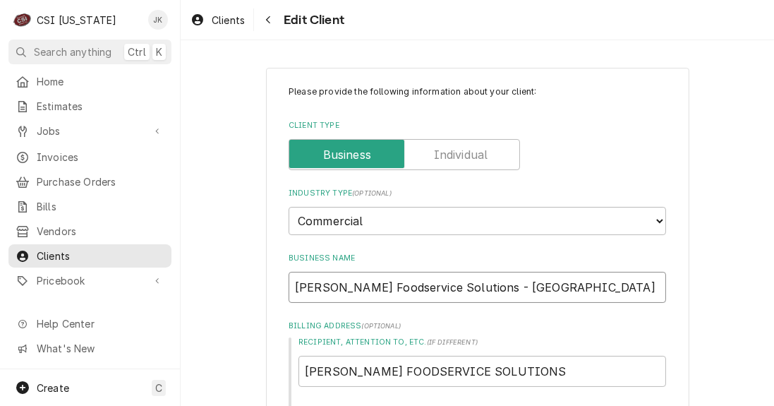
type textarea "x"
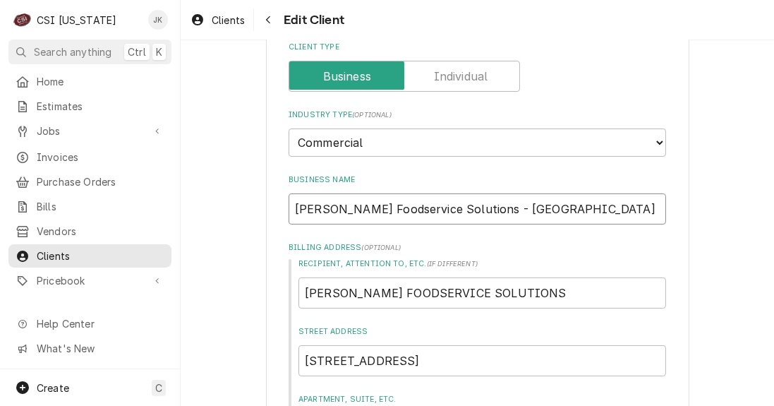
scroll to position [80, 0]
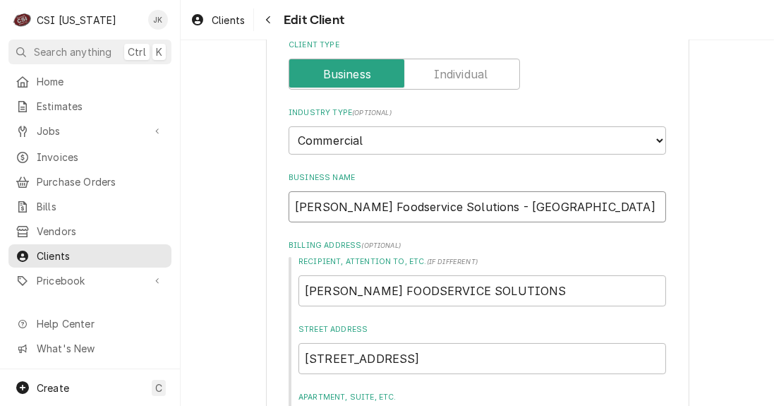
type input "[PERSON_NAME] Foodservice Solutions - [GEOGRAPHIC_DATA]"
drag, startPoint x: 505, startPoint y: 286, endPoint x: 184, endPoint y: 281, distance: 321.0
drag, startPoint x: 520, startPoint y: 202, endPoint x: 220, endPoint y: 195, distance: 299.9
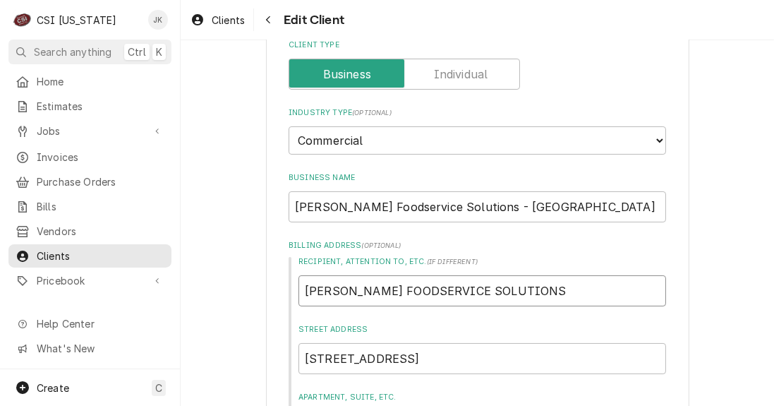
drag, startPoint x: 469, startPoint y: 286, endPoint x: 194, endPoint y: 283, distance: 275.2
paste input "ykes Foodservice Solutions - Louisville"
type textarea "x"
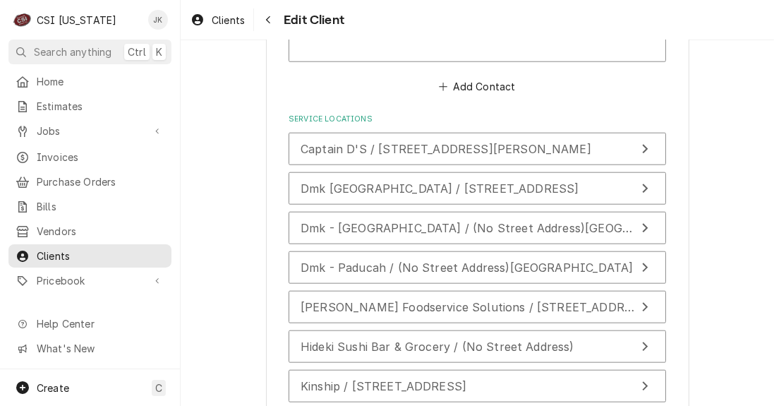
scroll to position [1855, 0]
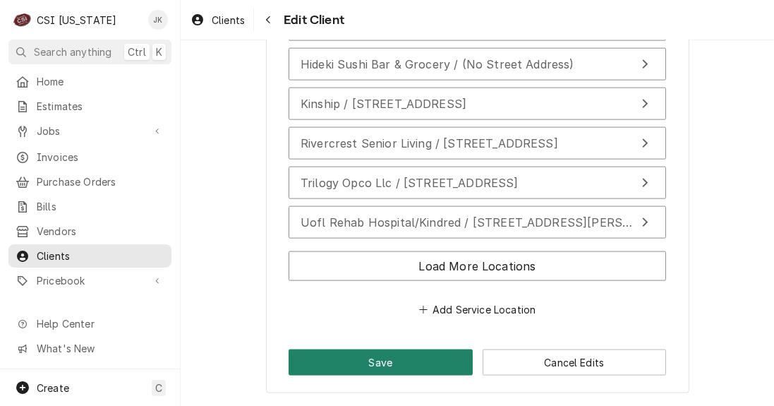
type input "[PERSON_NAME] Foodservice Solutions - [GEOGRAPHIC_DATA]"
click at [396, 355] on button "Save" at bounding box center [381, 362] width 184 height 26
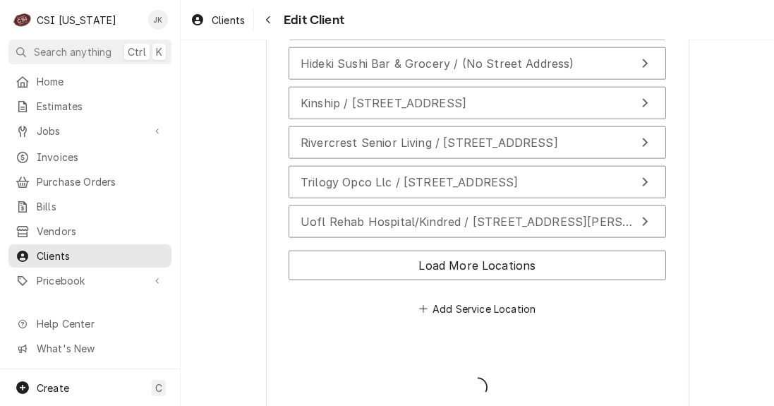
type textarea "x"
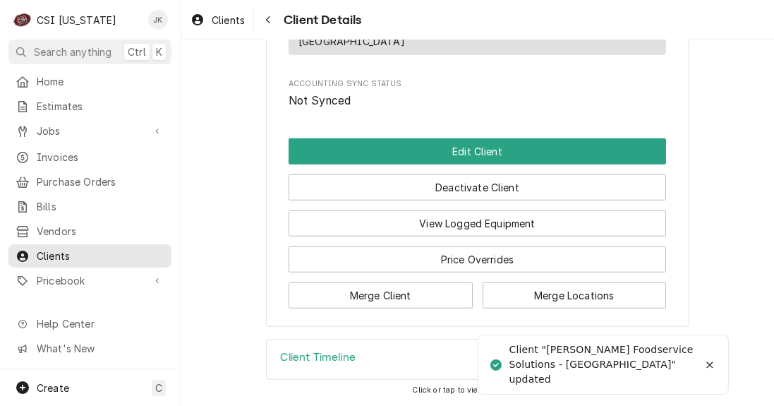
scroll to position [1195, 0]
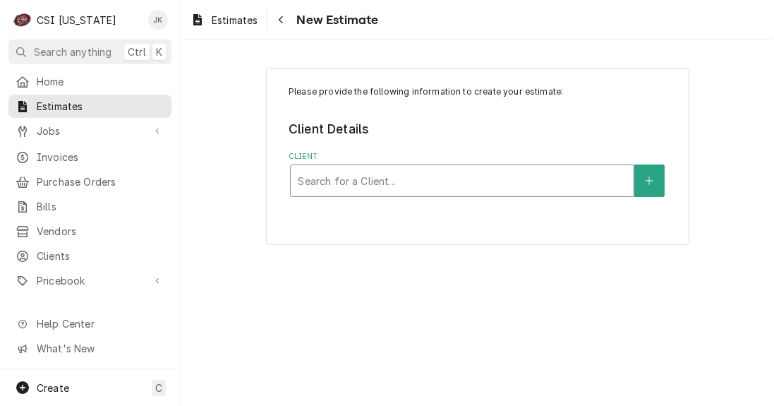
click at [347, 177] on div "Client" at bounding box center [462, 180] width 329 height 25
type input "dyk"
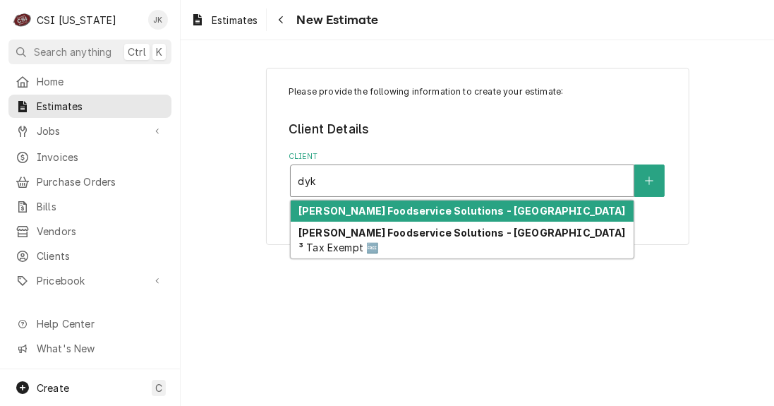
click at [402, 212] on strong "[PERSON_NAME] Foodservice Solutions - [GEOGRAPHIC_DATA]" at bounding box center [461, 211] width 327 height 12
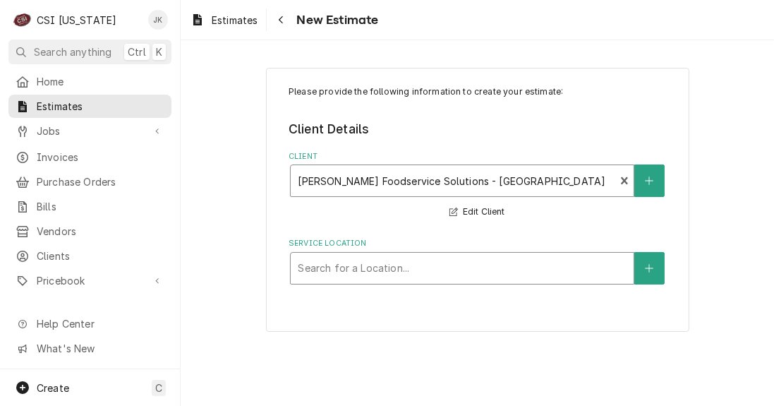
click at [343, 269] on div "Service Location" at bounding box center [462, 267] width 329 height 25
click at [646, 269] on icon "Create New Location" at bounding box center [649, 268] width 8 height 10
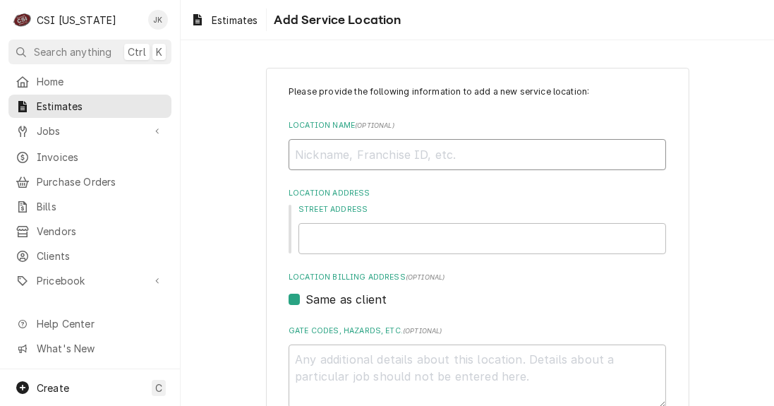
click at [331, 155] on input "Location Name ( optional )" at bounding box center [477, 154] width 377 height 31
type textarea "x"
type input "J"
type textarea "x"
type input "J"
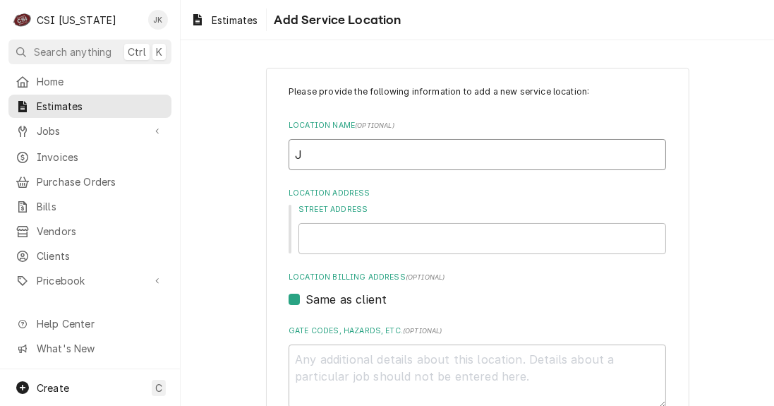
type textarea "x"
type input "[PERSON_NAME]"
type textarea "x"
type input "[PERSON_NAME]"
type textarea "x"
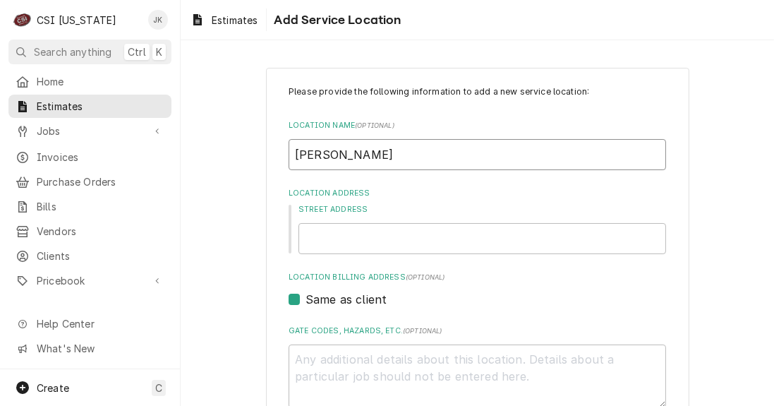
type input "J Ale"
type textarea "x"
type input "[PERSON_NAME]"
type textarea "x"
type input "[PERSON_NAME]"
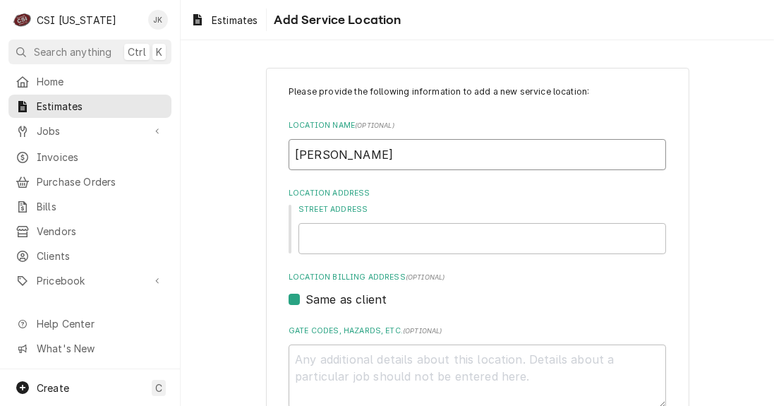
type textarea "x"
type input "[PERSON_NAME]"
type textarea "x"
type input "[PERSON_NAME]"
type textarea "x"
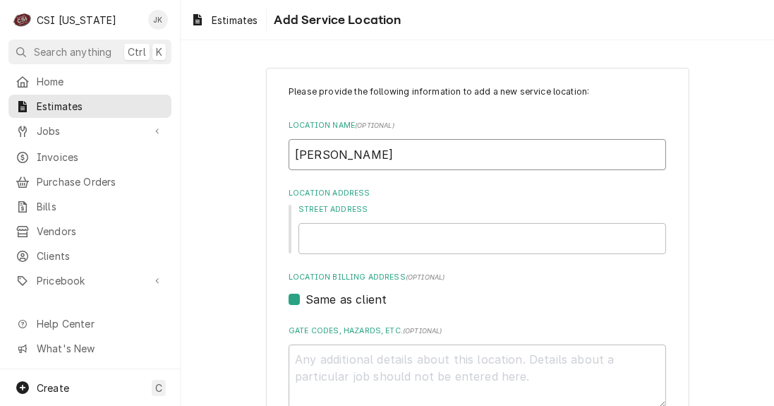
type input "[PERSON_NAME]"
type textarea "x"
type input "[PERSON_NAME]"
type textarea "x"
type input "[PERSON_NAME]'"
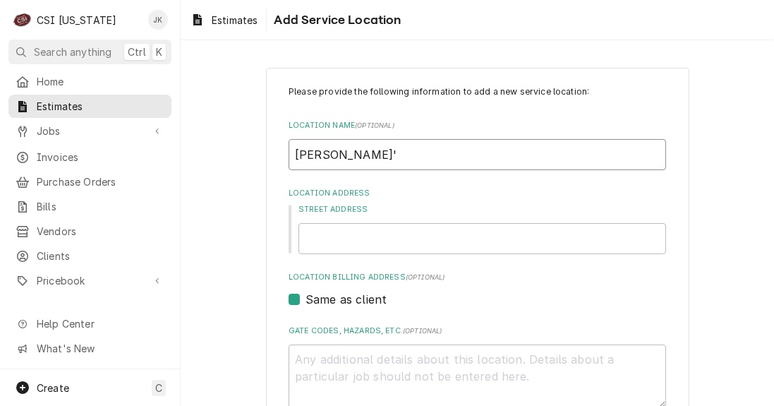
type textarea "x"
type input "[PERSON_NAME]"
type textarea "x"
type input "[PERSON_NAME]"
type textarea "x"
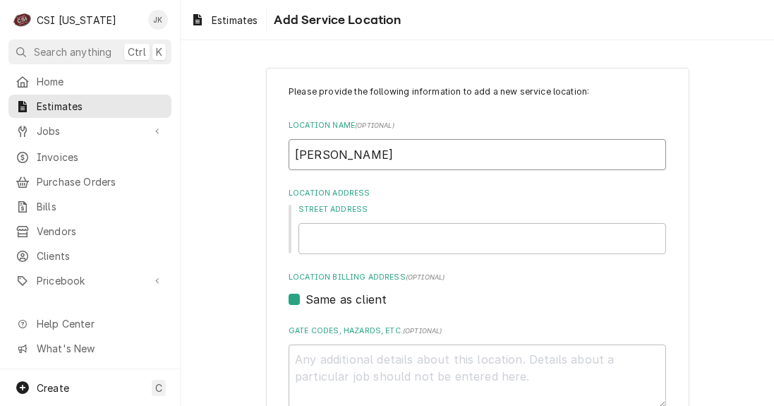
type input "[PERSON_NAME] R"
type textarea "x"
type input "[PERSON_NAME] Re"
type textarea "x"
type input "[PERSON_NAME] Red"
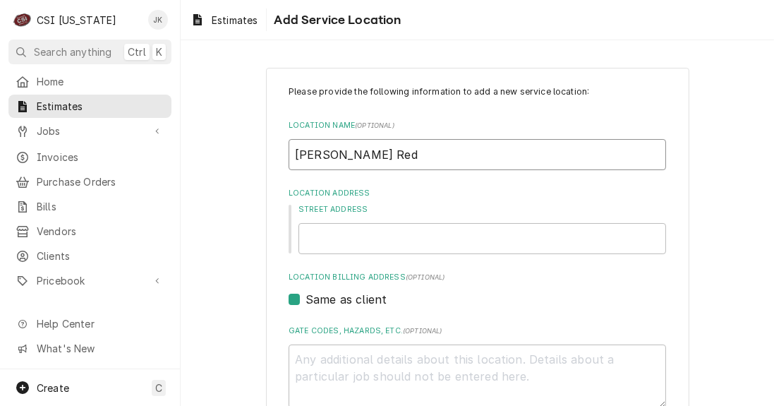
type textarea "x"
type input "[PERSON_NAME] Red;"
type textarea "x"
type input "[PERSON_NAME] Red"
type textarea "x"
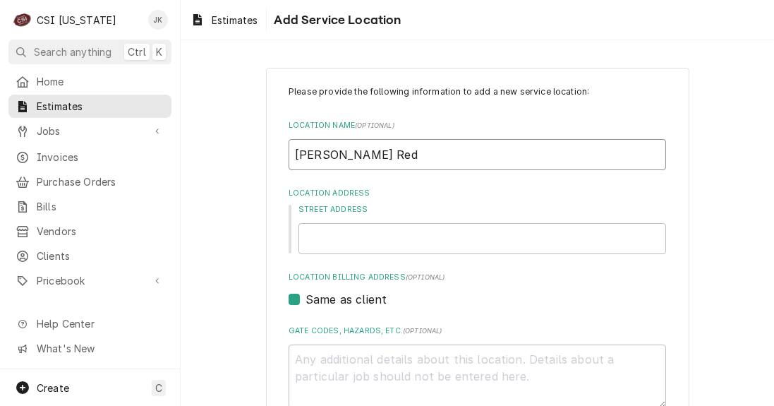
type input "[PERSON_NAME] [PERSON_NAME]"
type textarea "x"
type input "[PERSON_NAME] Redla"
type textarea "x"
type input "[PERSON_NAME] Redlan"
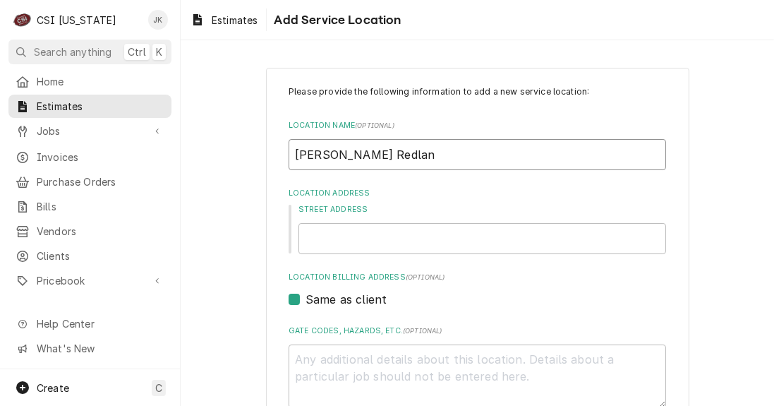
type textarea "x"
type input "[PERSON_NAME] Redland"
type textarea "x"
type input "[PERSON_NAME] Redlands"
type textarea "x"
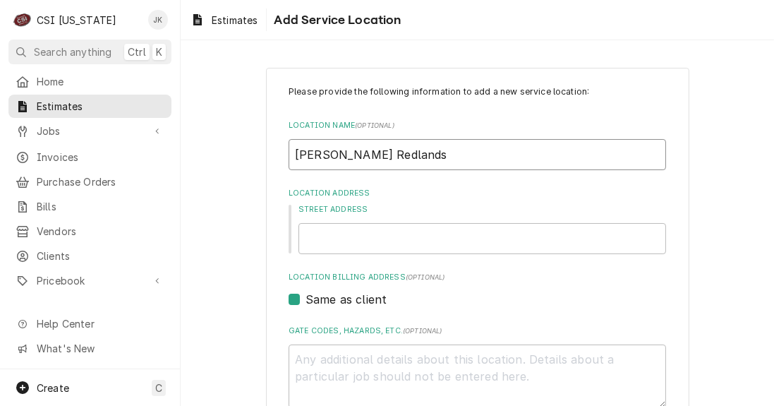
type input "[PERSON_NAME] Redlands"
type textarea "x"
type input "[PERSON_NAME] Redlands G"
type textarea "x"
type input "[PERSON_NAME] Redlands Gr"
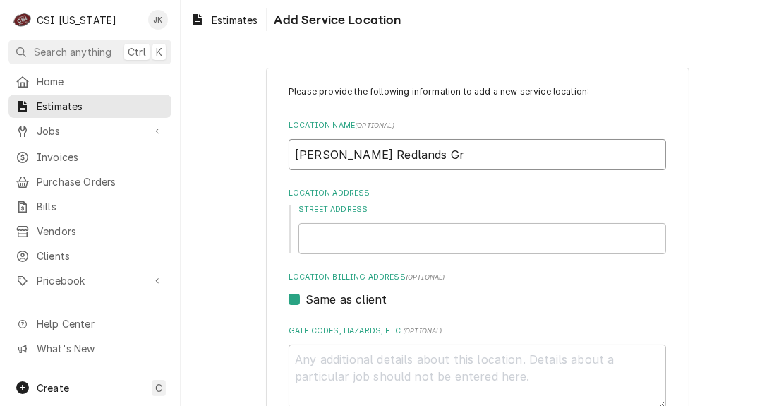
type textarea "x"
type input "[PERSON_NAME] Redlands Gri"
type textarea "x"
type input "[PERSON_NAME] Redlands Gril"
type textarea "x"
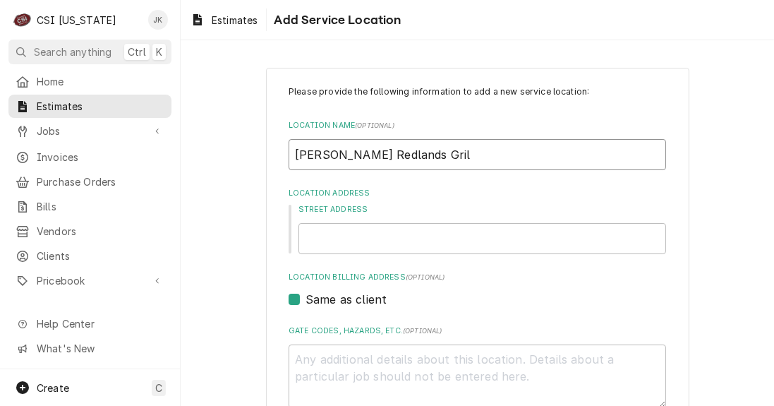
type input "[PERSON_NAME] Redlands Grill"
type textarea "x"
type input "[PERSON_NAME] Redlands Grill"
click at [353, 241] on input "Street Address" at bounding box center [482, 238] width 368 height 31
paste input "[STREET_ADDRESS],"
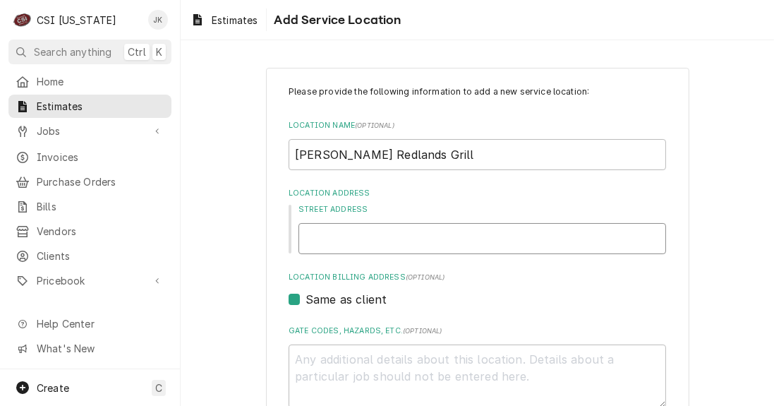
type textarea "x"
type input "[STREET_ADDRESS],"
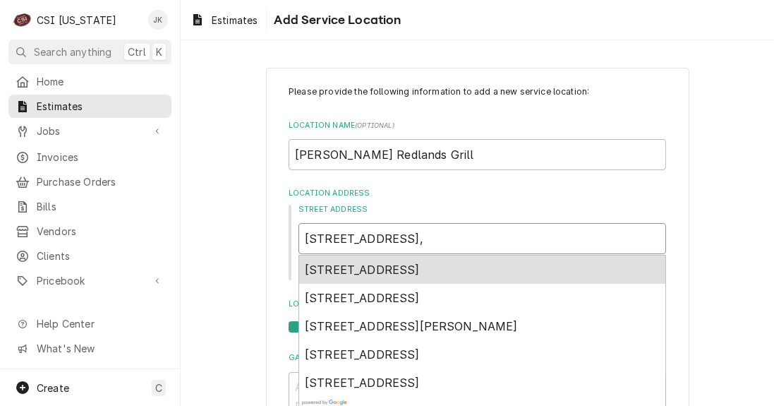
type textarea "x"
type input "[STREET_ADDRESS]"
click at [349, 269] on span "[STREET_ADDRESS]" at bounding box center [362, 269] width 115 height 14
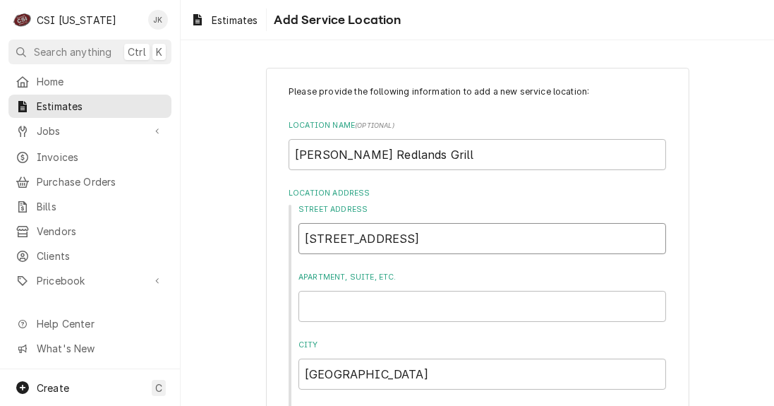
type textarea "x"
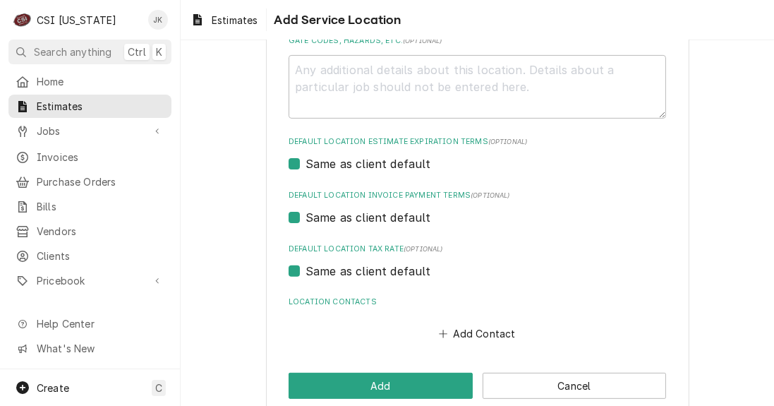
scroll to position [515, 0]
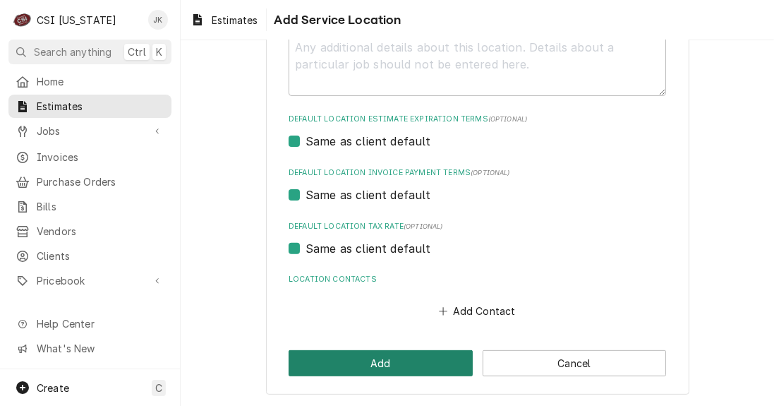
type input "[STREET_ADDRESS]"
click at [358, 354] on button "Add" at bounding box center [381, 363] width 184 height 26
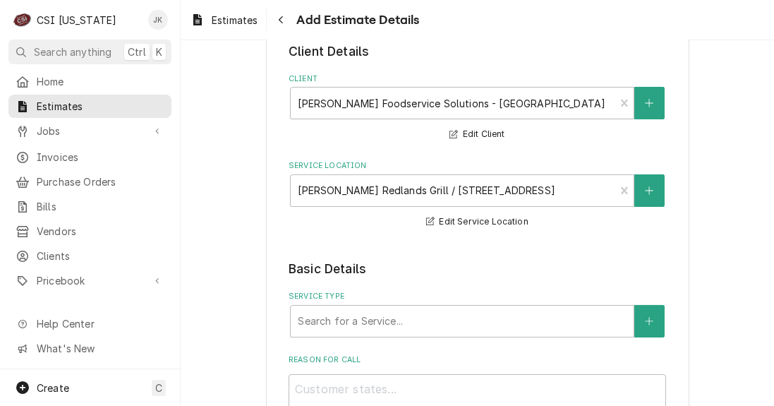
scroll to position [80, 0]
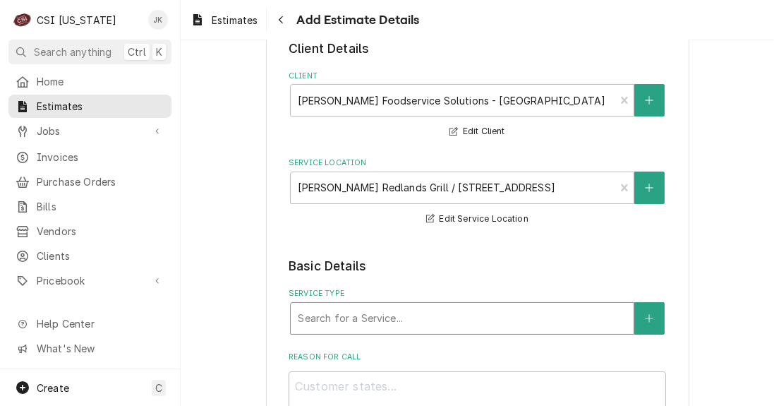
click at [322, 322] on div "Service Type" at bounding box center [462, 317] width 329 height 25
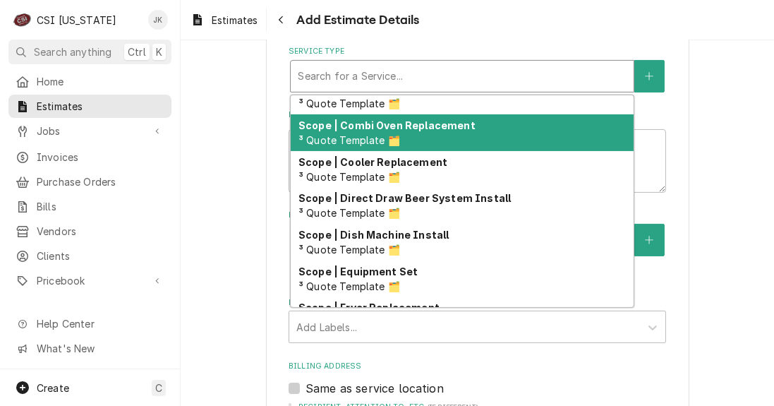
scroll to position [1070, 0]
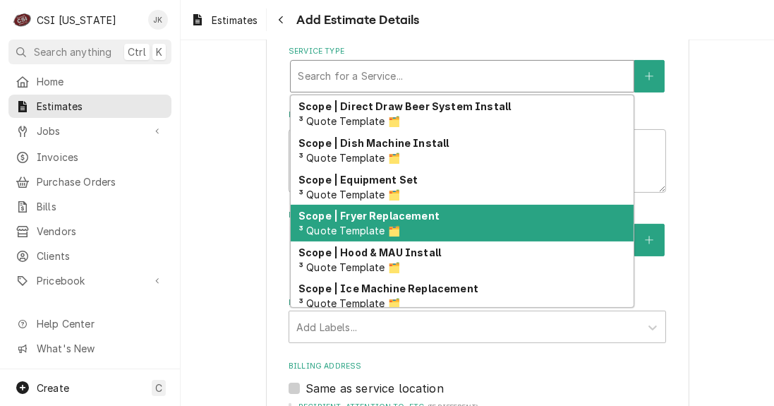
click at [341, 221] on strong "Scope | Fryer Replacement" at bounding box center [368, 216] width 141 height 12
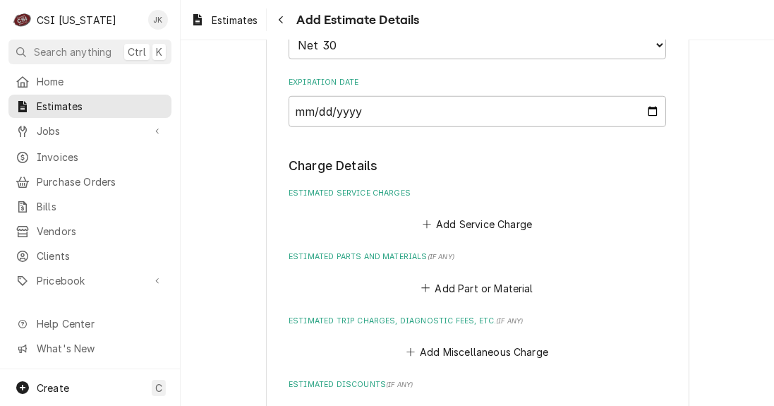
scroll to position [1209, 0]
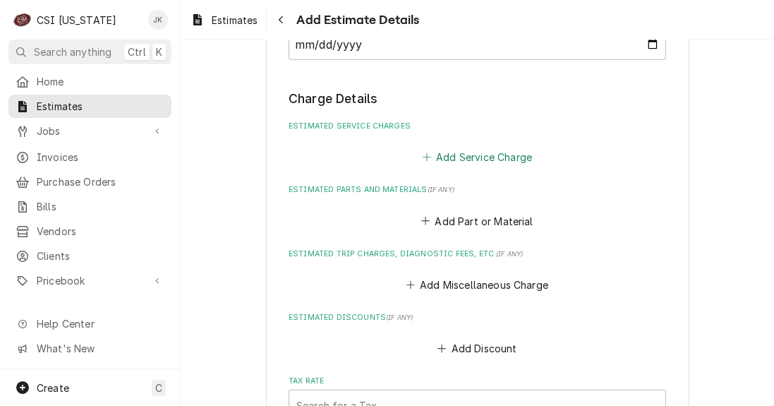
click at [435, 157] on button "Add Service Charge" at bounding box center [477, 157] width 114 height 20
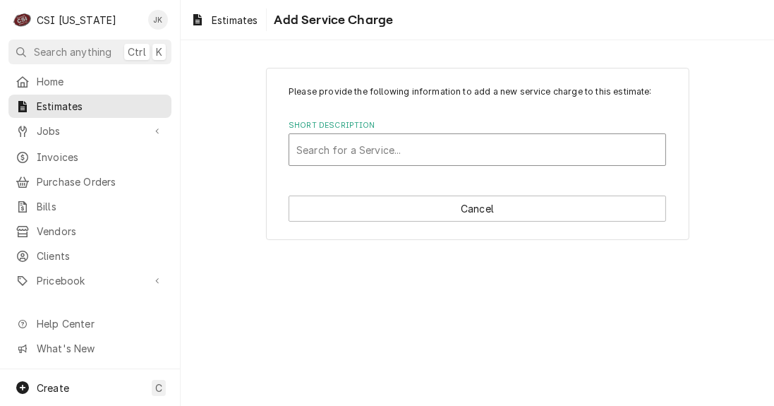
click at [435, 156] on div "Short Description" at bounding box center [477, 149] width 362 height 25
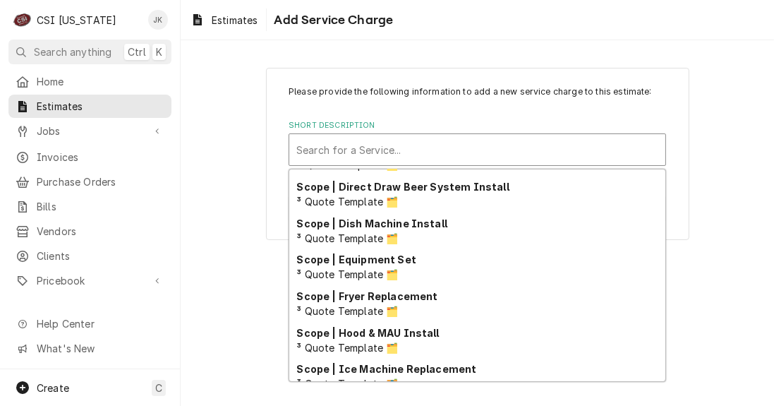
scroll to position [1103, 0]
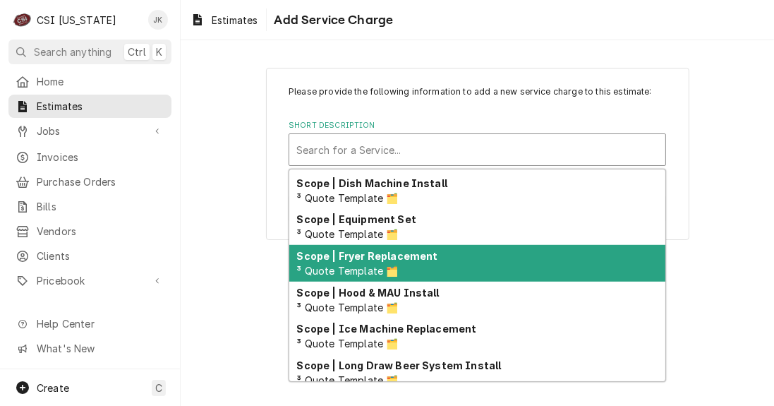
click at [404, 265] on div "Scope | Fryer Replacement ³ Quote Template 🗂️" at bounding box center [477, 263] width 376 height 37
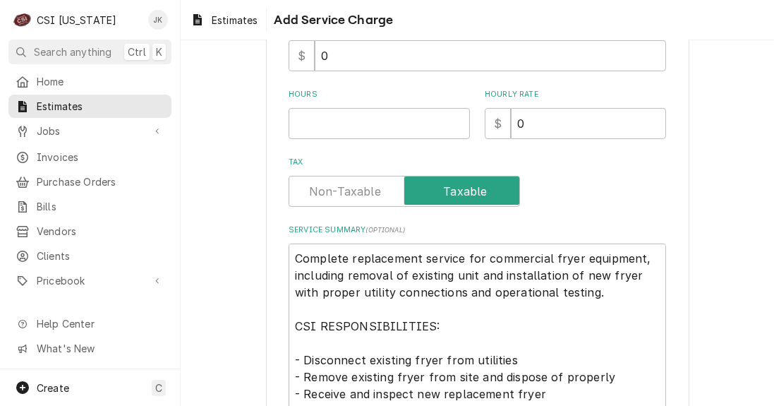
scroll to position [363, 0]
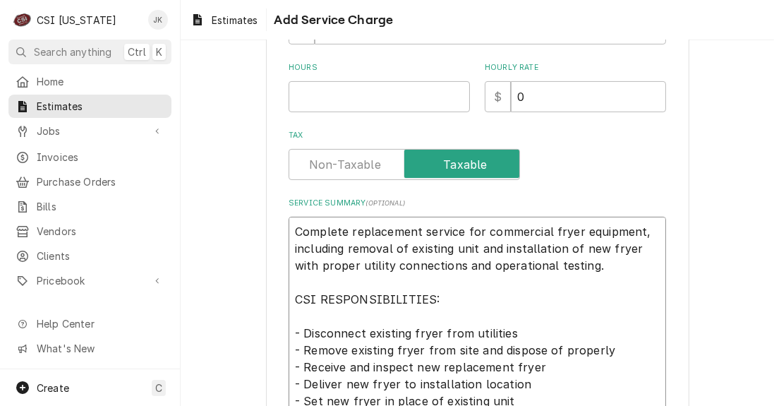
drag, startPoint x: 547, startPoint y: 230, endPoint x: 571, endPoint y: 229, distance: 24.0
type textarea "x"
type textarea "Complete replacement service for commercial s equipment, including removal of e…"
type textarea "x"
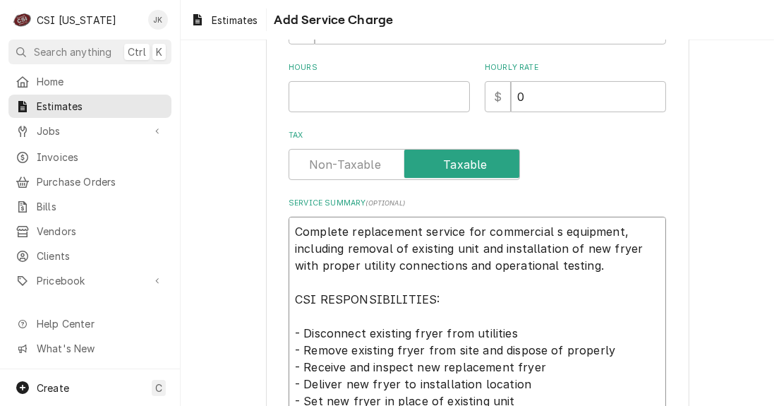
type textarea "Complete replacement service for commercial st equipment, including removal of …"
type textarea "x"
type textarea "Complete replacement service for commercial ste equipment, including removal of…"
type textarea "x"
type textarea "Complete replacement service for commercial stea equipment, including removal o…"
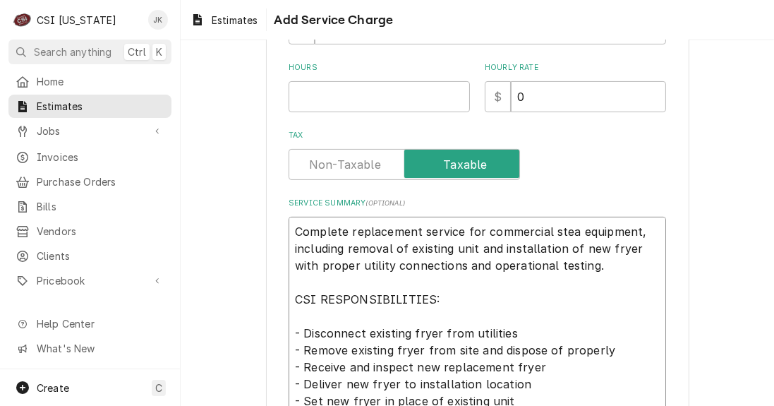
type textarea "x"
type textarea "Complete replacement service for commercial steam equipment, including removal …"
type textarea "x"
type textarea "Complete replacement service for commercial steame equipment, including removal…"
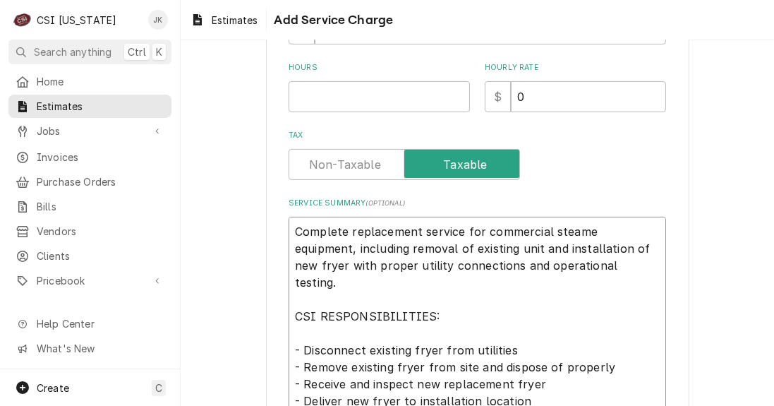
type textarea "x"
type textarea "Complete replacement service for commercial steamer equipment, including remova…"
drag, startPoint x: 605, startPoint y: 246, endPoint x: 626, endPoint y: 248, distance: 21.3
type textarea "x"
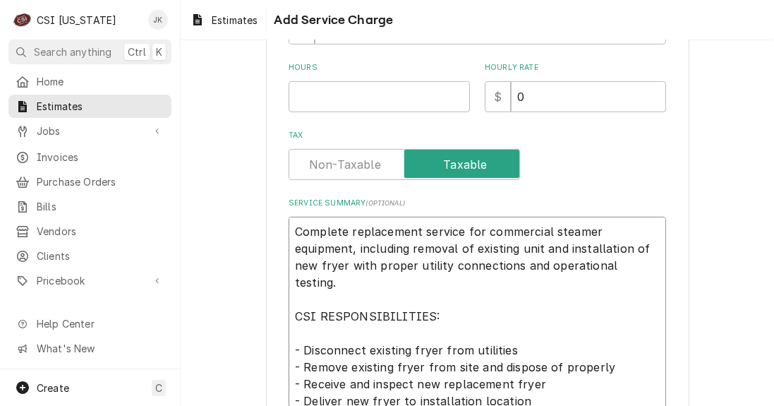
type textarea "Complete replacement service for commercial steamer equipment, including remova…"
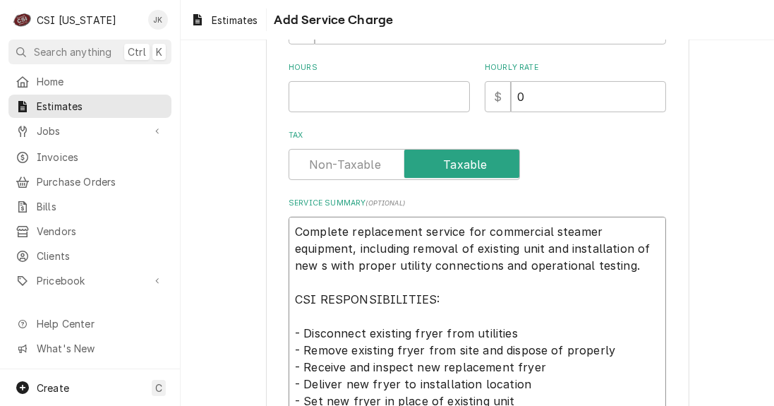
type textarea "x"
type textarea "Complete replacement service for commercial steamer equipment, including remova…"
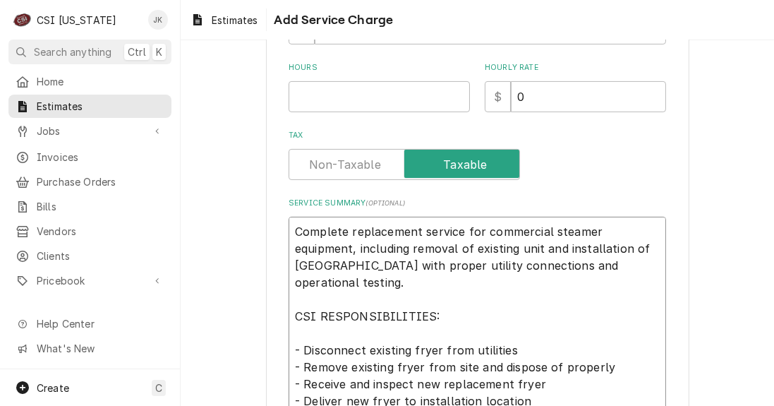
type textarea "x"
type textarea "Complete replacement service for commercial steamer equipment, including remova…"
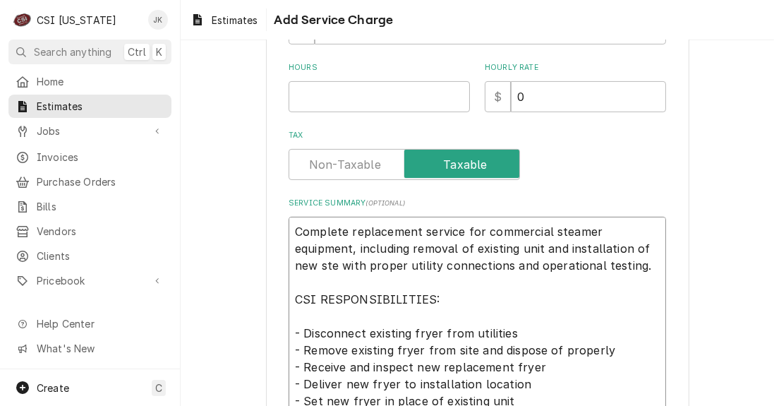
type textarea "x"
type textarea "Complete replacement service for commercial steamer equipment, including remova…"
type textarea "x"
type textarea "Complete replacement service for commercial steamer equipment, including remova…"
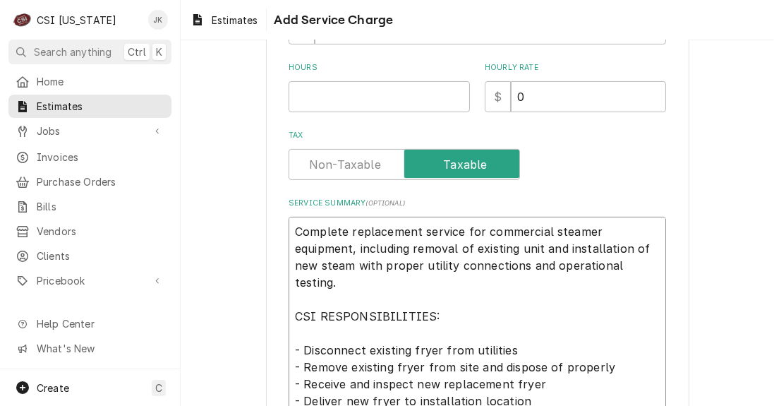
type textarea "x"
type textarea "Complete replacement service for commercial steamer equipment, including remova…"
type textarea "x"
type textarea "Complete replacement service for commercial steamer equipment, including remova…"
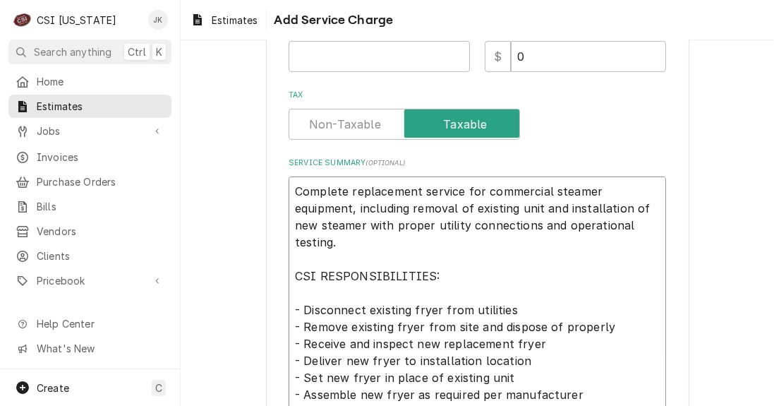
drag, startPoint x: 412, startPoint y: 291, endPoint x: 431, endPoint y: 295, distance: 19.4
click at [431, 295] on textarea "Complete replacement service for commercial steamer equipment, including remova…" at bounding box center [477, 411] width 377 height 470
type textarea "x"
type textarea "Complete replacement service for commercial steamer equipment, including remova…"
type textarea "x"
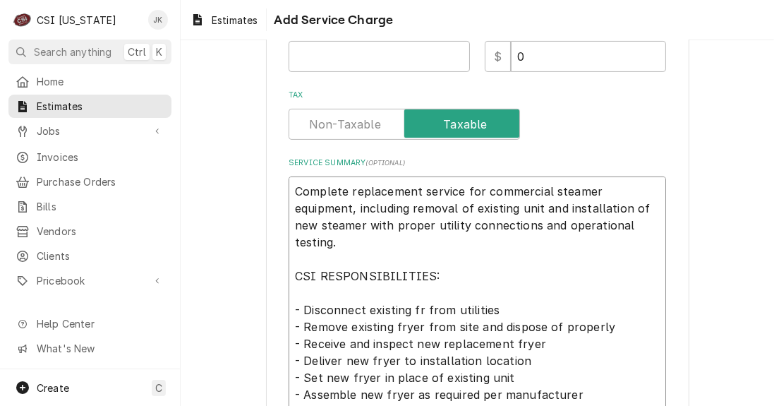
type textarea "Complete replacement service for commercial steamer equipment, including remova…"
type textarea "x"
type textarea "Complete replacement service for commercial steamer equipment, including remova…"
type textarea "x"
type textarea "Complete replacement service for commercial steamer equipment, including remova…"
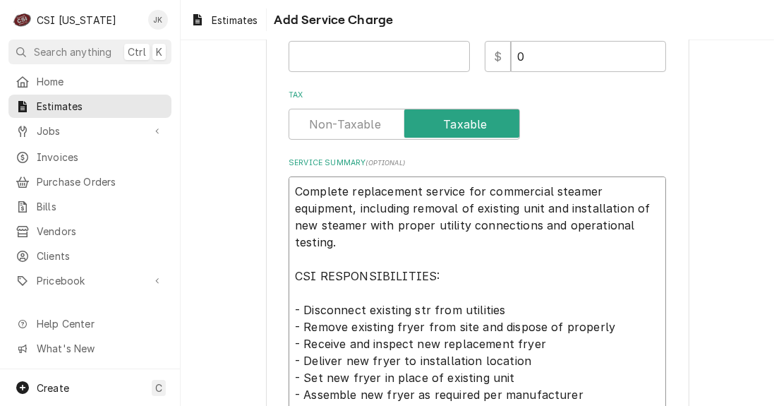
type textarea "x"
type textarea "Complete replacement service for commercial steamer equipment, including remova…"
type textarea "x"
type textarea "Complete replacement service for commercial steamer equipment, including remova…"
type textarea "x"
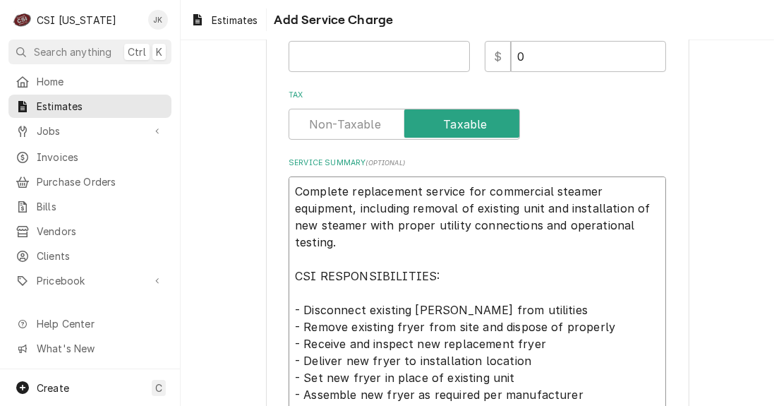
type textarea "Complete replacement service for commercial steamer equipment, including remova…"
type textarea "x"
type textarea "Complete replacement service for commercial steamer equipment, including remova…"
drag, startPoint x: 411, startPoint y: 291, endPoint x: 455, endPoint y: 293, distance: 43.8
click at [455, 293] on textarea "Complete replacement service for commercial steamer equipment, including remova…" at bounding box center [477, 411] width 377 height 470
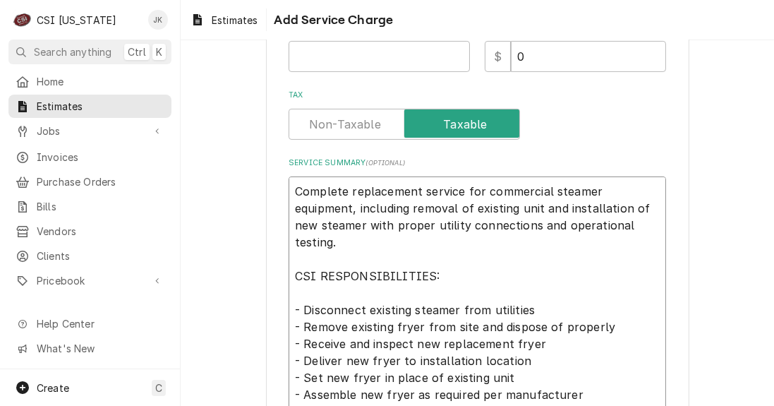
drag, startPoint x: 347, startPoint y: 308, endPoint x: 389, endPoint y: 308, distance: 42.3
click at [389, 308] on textarea "Complete replacement service for commercial steamer equipment, including remova…" at bounding box center [477, 411] width 377 height 470
drag, startPoint x: 393, startPoint y: 307, endPoint x: 417, endPoint y: 307, distance: 24.0
click at [417, 307] on textarea "Complete replacement service for commercial steamer equipment, including remova…" at bounding box center [477, 411] width 377 height 470
paste textarea "steam"
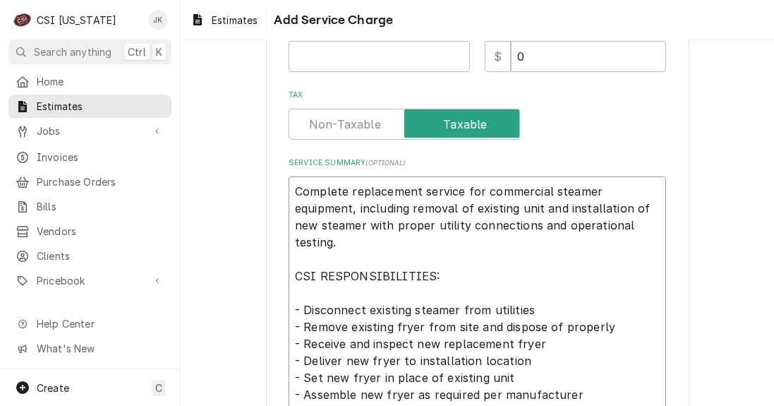
type textarea "x"
type textarea "Complete replacement service for commercial steamer equipment, including remova…"
drag, startPoint x: 511, startPoint y: 323, endPoint x: 535, endPoint y: 323, distance: 24.0
click at [535, 323] on textarea "Complete replacement service for commercial steamer equipment, including remova…" at bounding box center [477, 411] width 377 height 470
paste textarea "steam"
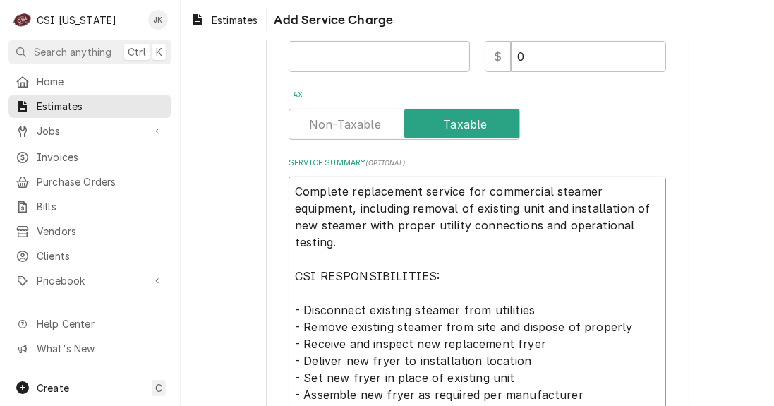
type textarea "x"
type textarea "Complete replacement service for commercial steamer equipment, including remova…"
drag, startPoint x: 368, startPoint y: 340, endPoint x: 394, endPoint y: 340, distance: 26.8
click at [394, 340] on textarea "Complete replacement service for commercial steamer equipment, including remova…" at bounding box center [477, 411] width 377 height 470
paste textarea "steam"
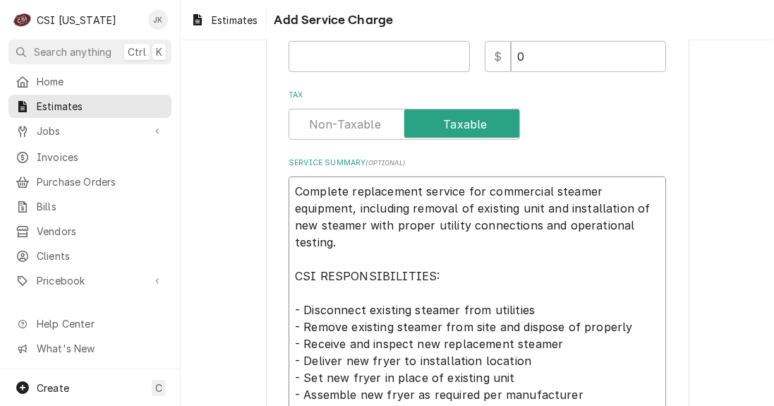
type textarea "x"
type textarea "Complete replacement service for commercial steamer equipment, including remova…"
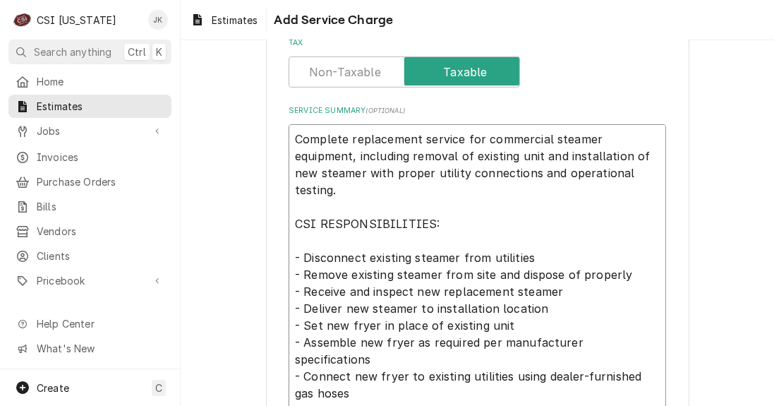
scroll to position [483, 0]
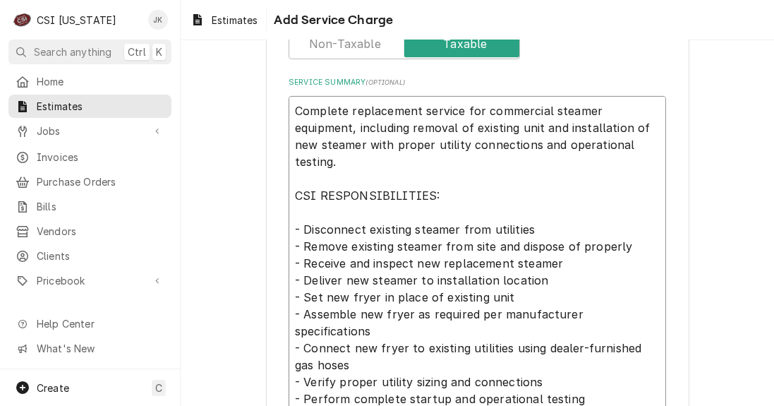
drag, startPoint x: 348, startPoint y: 277, endPoint x: 373, endPoint y: 277, distance: 25.4
click at [373, 277] on textarea "Complete replacement service for commercial steamer equipment, including remova…" at bounding box center [477, 331] width 377 height 470
paste textarea "steam"
type textarea "x"
type textarea "Complete replacement service for commercial steamer equipment, including remova…"
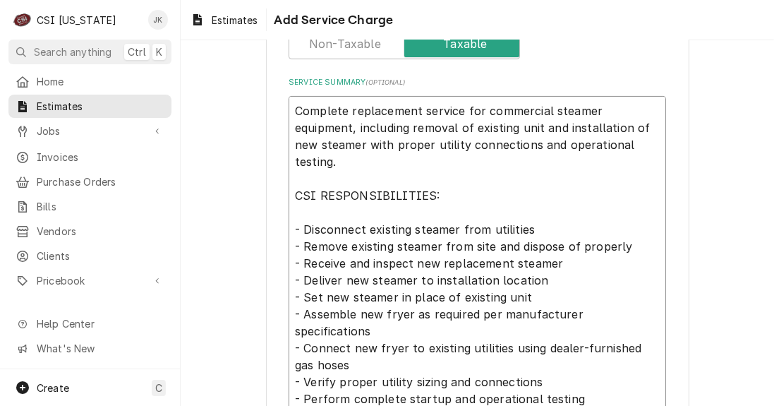
drag, startPoint x: 384, startPoint y: 294, endPoint x: 407, endPoint y: 294, distance: 23.3
click at [407, 294] on textarea "Complete replacement service for commercial steamer equipment, including remova…" at bounding box center [477, 331] width 377 height 470
paste textarea "steam"
type textarea "x"
type textarea "Complete replacement service for commercial steamer equipment, including remova…"
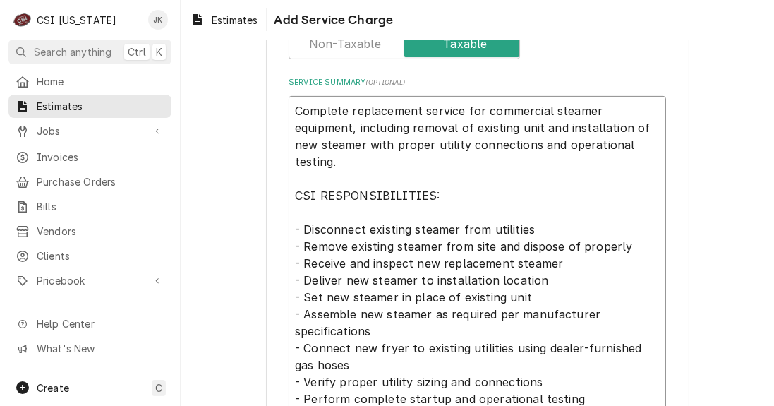
drag, startPoint x: 377, startPoint y: 344, endPoint x: 401, endPoint y: 344, distance: 24.0
click at [401, 344] on textarea "Complete replacement service for commercial steamer equipment, including remova…" at bounding box center [477, 339] width 377 height 487
paste textarea "steam"
type textarea "x"
type textarea "Complete replacement service for commercial steamer equipment, including remova…"
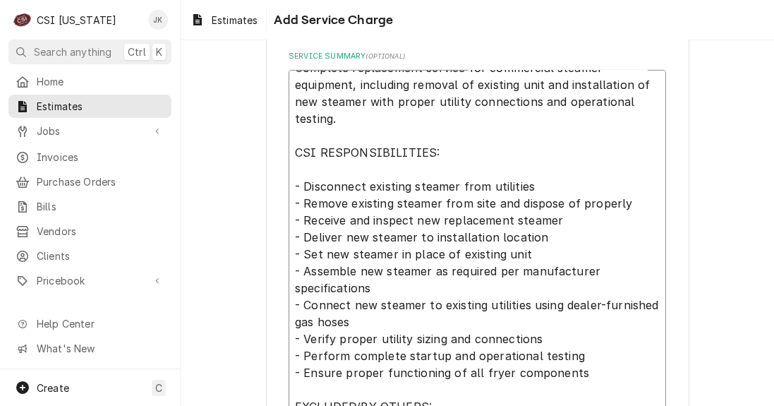
scroll to position [523, 0]
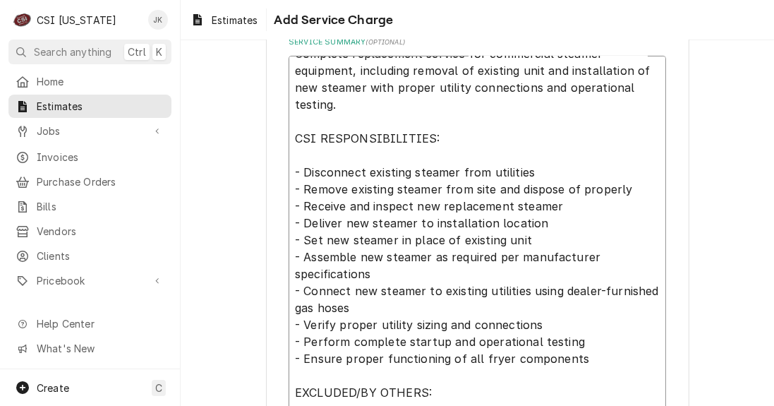
drag, startPoint x: 480, startPoint y: 358, endPoint x: 500, endPoint y: 359, distance: 19.8
click at [500, 359] on textarea "Complete replacement service for commercial steamer equipment, including remova…" at bounding box center [477, 299] width 377 height 487
paste textarea "steam"
type textarea "x"
type textarea "Complete replacement service for commercial steamer equipment, including remova…"
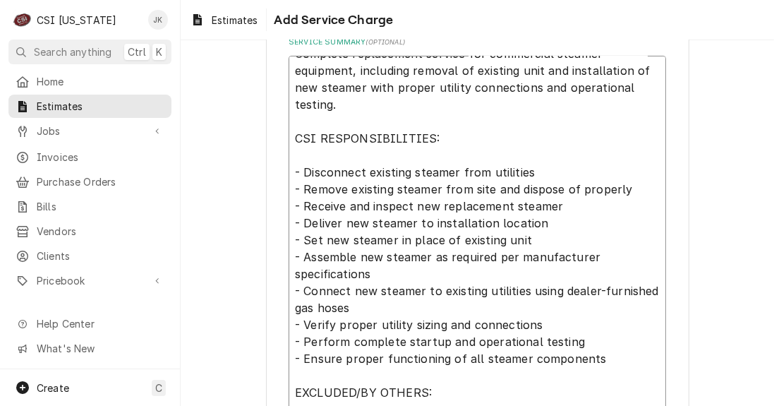
type textarea "x"
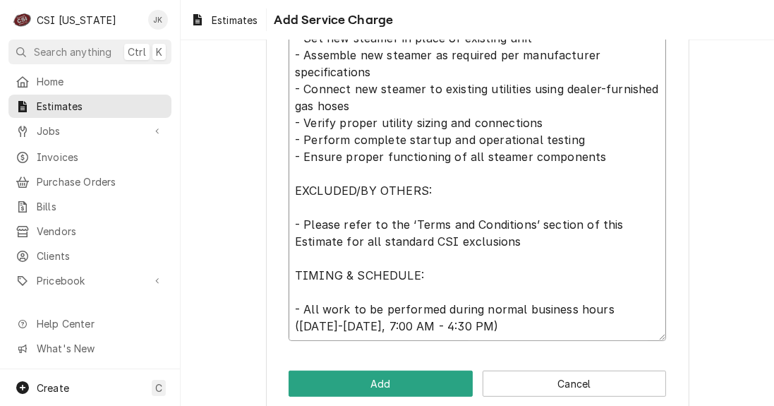
scroll to position [745, 0]
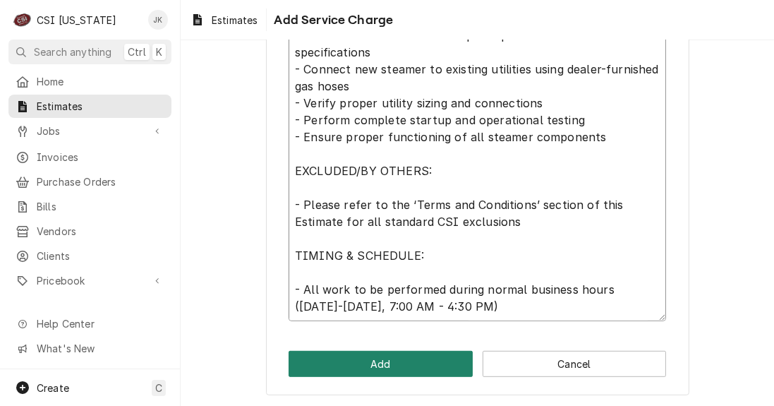
type textarea "Complete replacement service for commercial steamer equipment, including remova…"
click at [368, 356] on button "Add" at bounding box center [381, 364] width 184 height 26
type textarea "x"
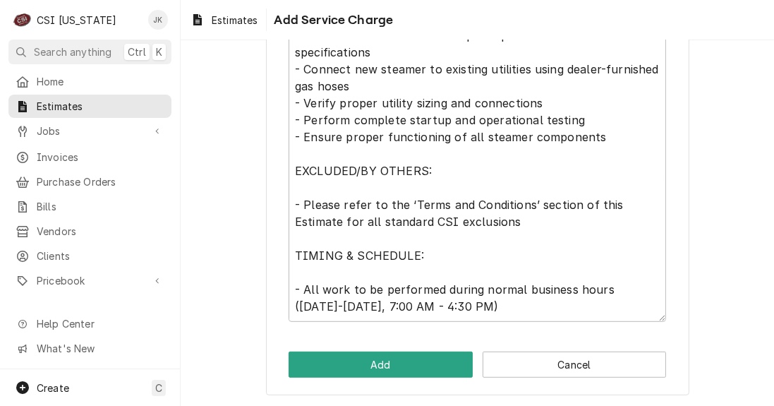
scroll to position [777, 0]
